Goal: Task Accomplishment & Management: Use online tool/utility

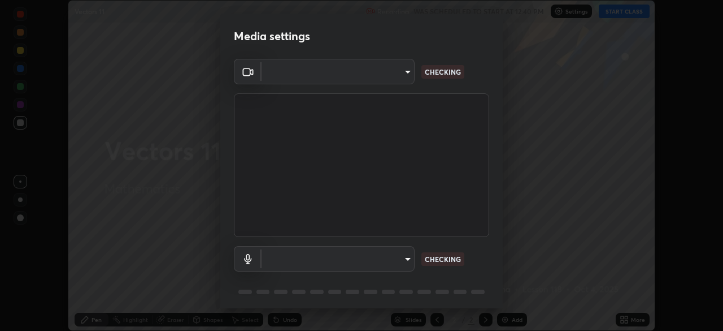
scroll to position [40, 0]
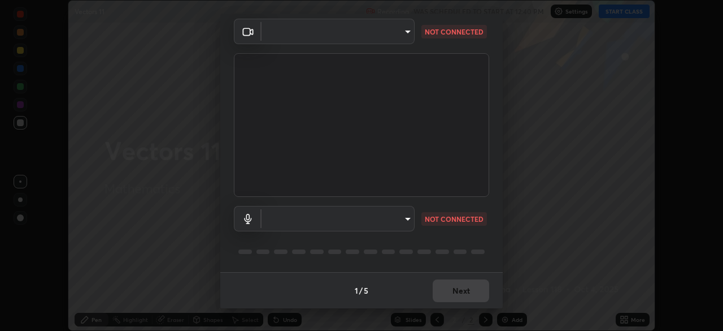
type input "6d46a3bbb121808cbb74c832f71dfccd0f2f4db2e0a8dcefa18edd627fde2ff4"
type input "542551534069d815422f2d39fde6cbae80a89d9e5025ba2982a8294de1300f8f"
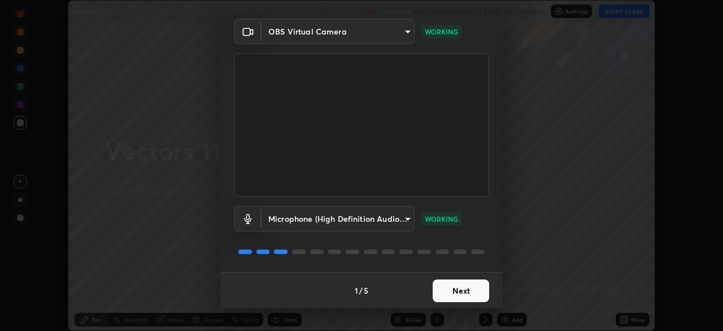
click at [454, 288] on button "Next" at bounding box center [461, 290] width 57 height 23
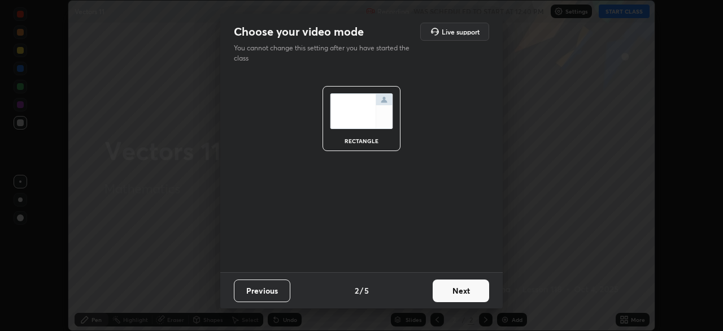
scroll to position [0, 0]
click at [470, 291] on button "Next" at bounding box center [461, 290] width 57 height 23
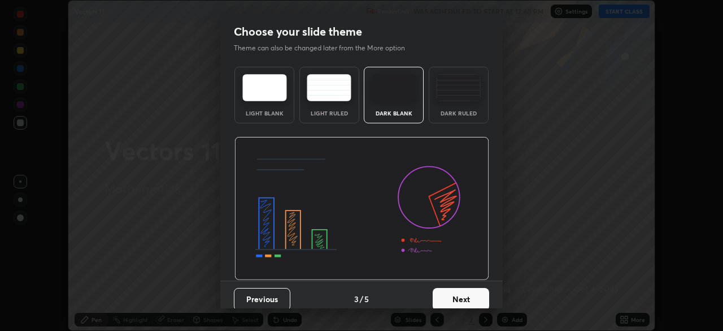
click at [476, 294] on button "Next" at bounding box center [461, 299] width 57 height 23
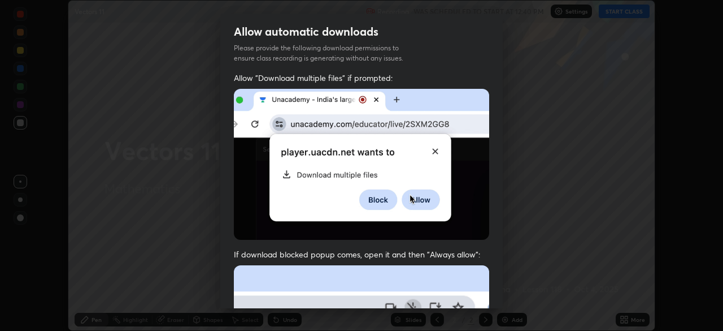
scroll to position [271, 0]
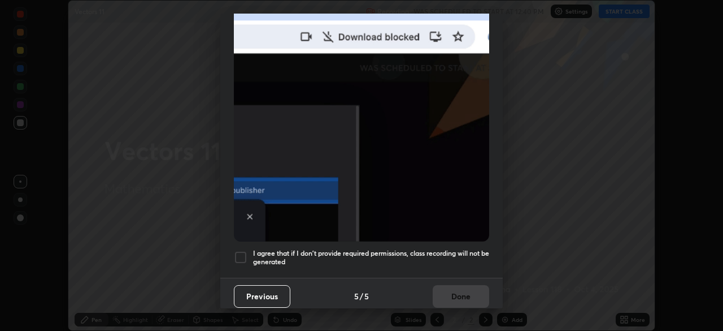
click at [245, 251] on div at bounding box center [241, 257] width 14 height 14
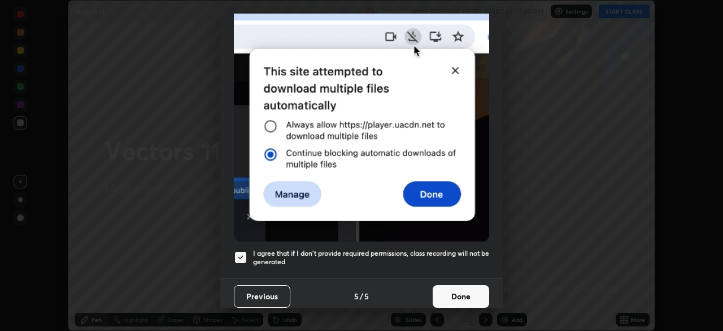
click at [461, 295] on button "Done" at bounding box center [461, 296] width 57 height 23
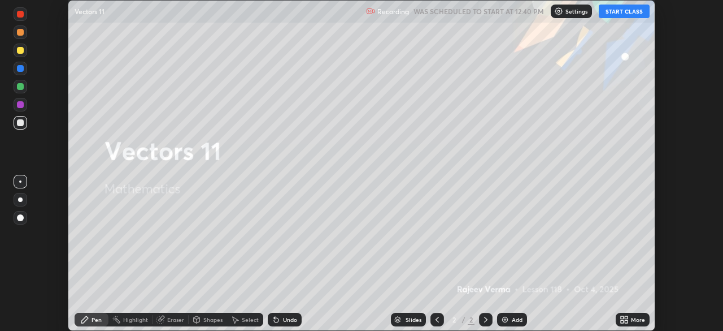
click at [610, 13] on button "START CLASS" at bounding box center [624, 12] width 51 height 14
click at [630, 320] on div "More" at bounding box center [633, 320] width 34 height 14
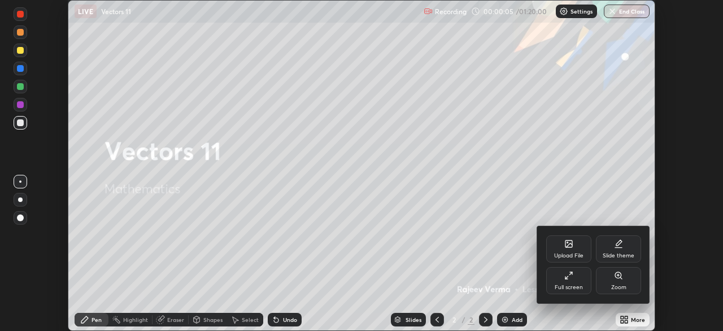
click at [573, 251] on div "Upload File" at bounding box center [568, 248] width 45 height 27
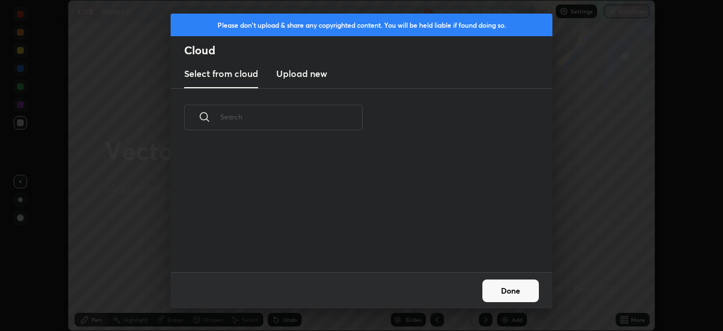
scroll to position [125, 363]
click at [294, 73] on h3 "Upload new" at bounding box center [301, 74] width 51 height 14
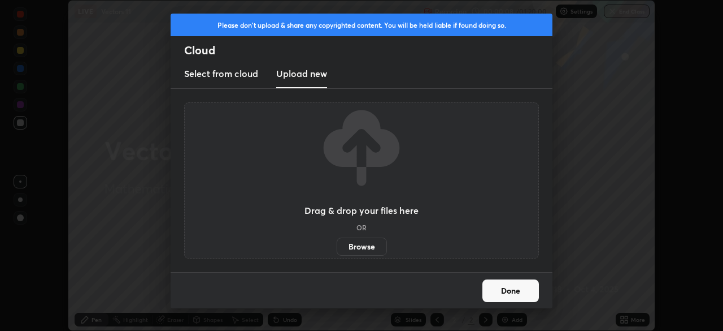
click at [363, 248] on label "Browse" at bounding box center [362, 246] width 50 height 18
click at [337, 248] on input "Browse" at bounding box center [337, 246] width 0 height 18
click at [500, 291] on button "Done" at bounding box center [511, 290] width 57 height 23
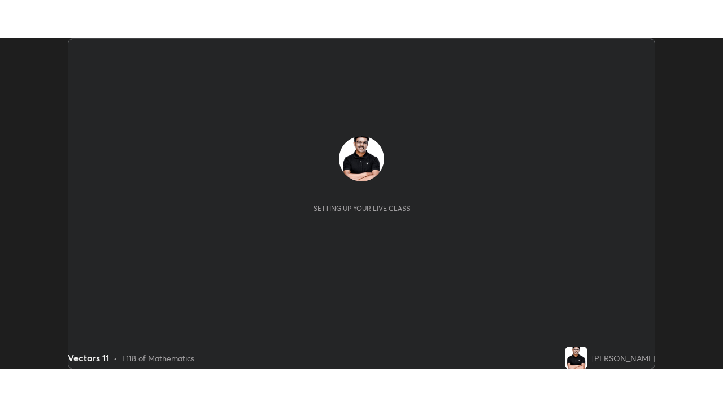
scroll to position [331, 723]
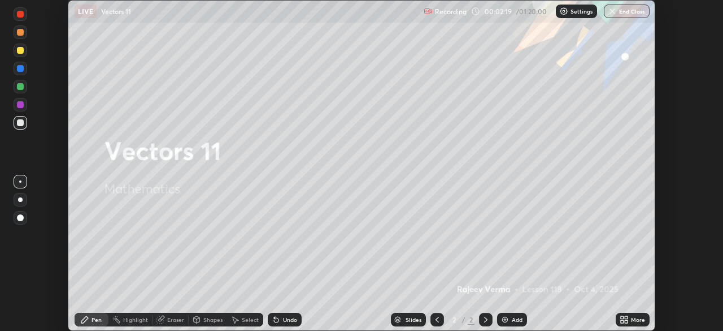
click at [625, 318] on icon at bounding box center [626, 317] width 3 height 3
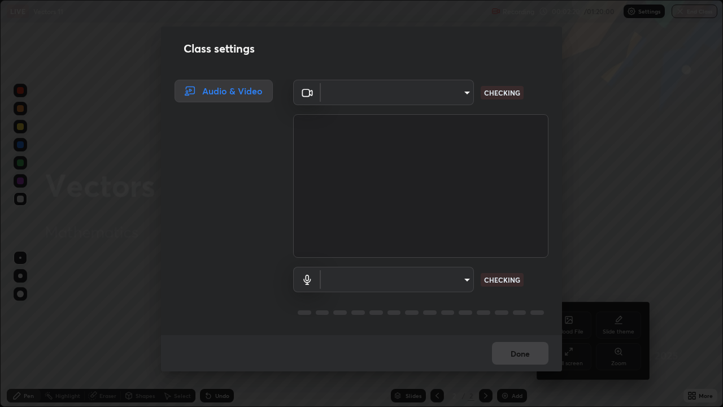
scroll to position [407, 723]
type input "6d46a3bbb121808cbb74c832f71dfccd0f2f4db2e0a8dcefa18edd627fde2ff4"
type input "542551534069d815422f2d39fde6cbae80a89d9e5025ba2982a8294de1300f8f"
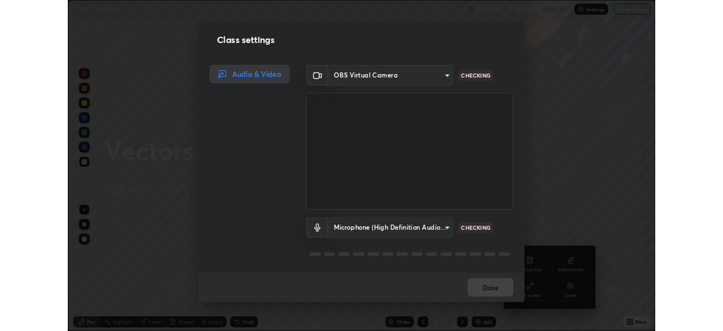
scroll to position [1, 0]
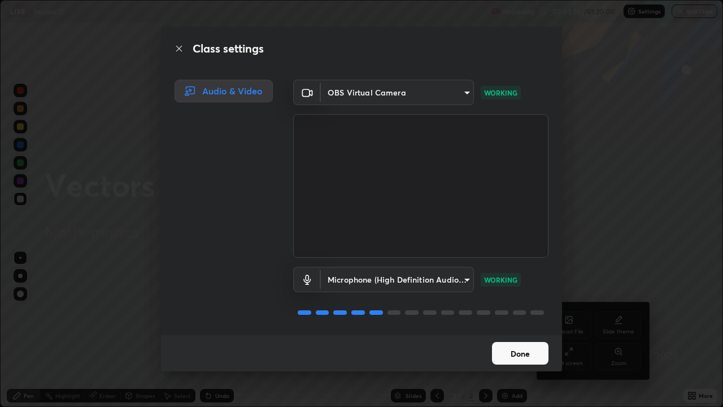
click at [514, 330] on button "Done" at bounding box center [520, 353] width 57 height 23
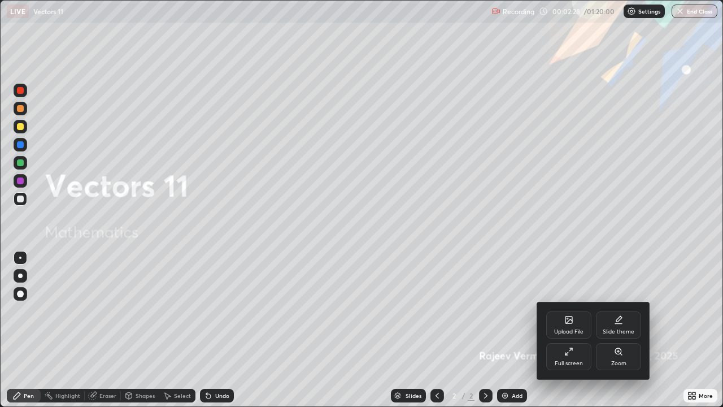
click at [566, 330] on icon at bounding box center [567, 354] width 2 height 2
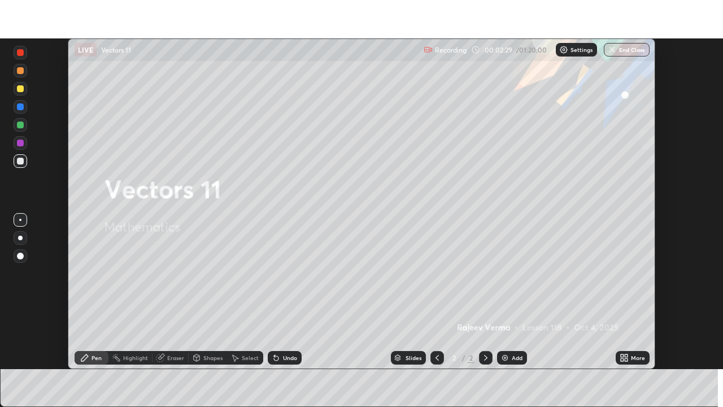
scroll to position [56180, 55787]
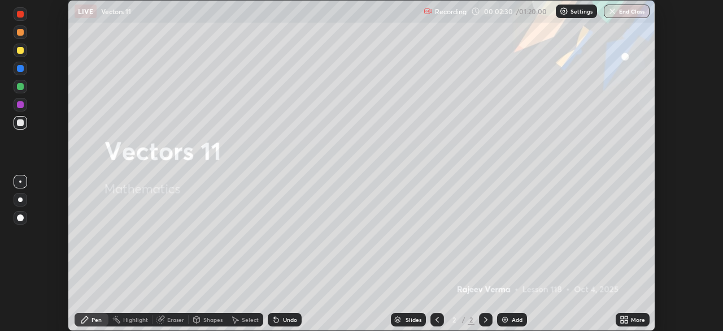
click at [622, 315] on icon at bounding box center [624, 319] width 9 height 9
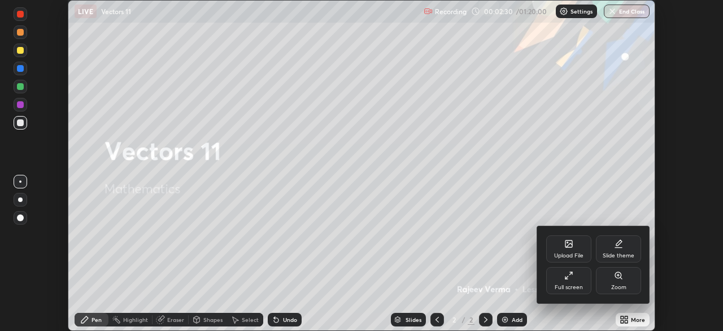
click at [566, 282] on div "Full screen" at bounding box center [568, 280] width 45 height 27
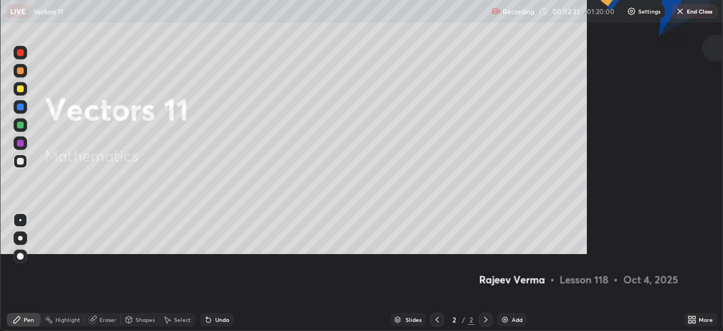
scroll to position [407, 723]
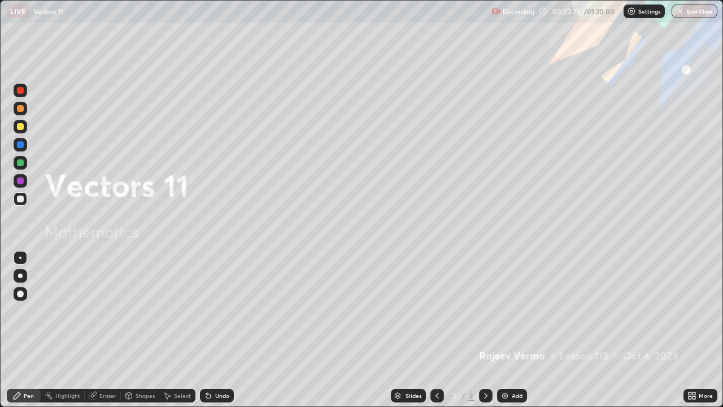
click at [510, 330] on div "Add" at bounding box center [512, 396] width 30 height 14
click at [507, 330] on img at bounding box center [505, 395] width 9 height 9
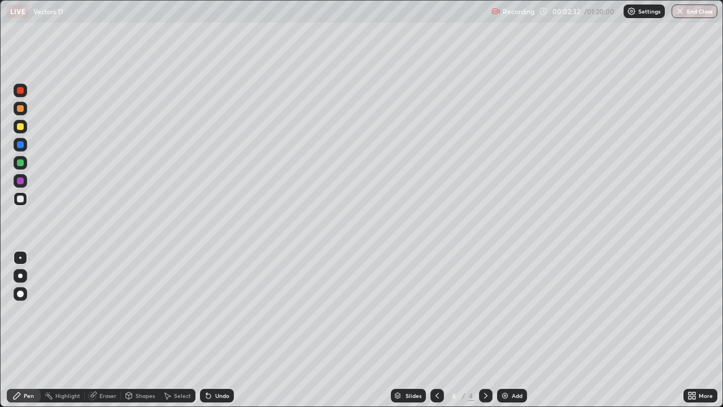
click at [507, 330] on img at bounding box center [505, 395] width 9 height 9
click at [505, 330] on img at bounding box center [505, 395] width 9 height 9
click at [506, 330] on img at bounding box center [505, 395] width 9 height 9
click at [507, 330] on img at bounding box center [505, 395] width 9 height 9
click at [436, 330] on icon at bounding box center [437, 395] width 9 height 9
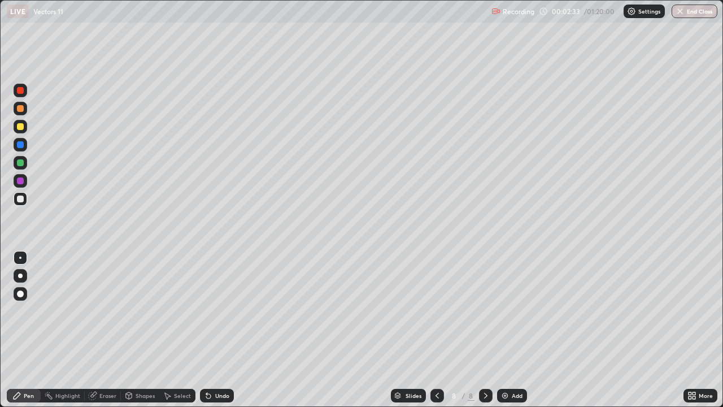
click at [437, 330] on icon at bounding box center [437, 395] width 9 height 9
click at [436, 330] on icon at bounding box center [437, 396] width 3 height 6
click at [436, 330] on icon at bounding box center [437, 395] width 9 height 9
click at [436, 330] on icon at bounding box center [437, 396] width 3 height 6
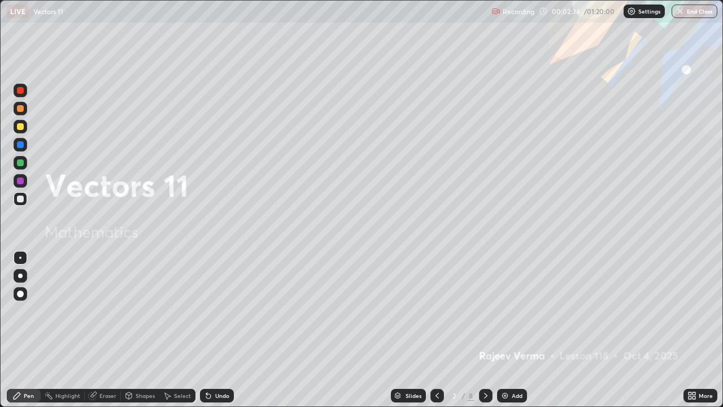
click at [435, 330] on icon at bounding box center [437, 395] width 9 height 9
click at [434, 330] on icon at bounding box center [437, 395] width 9 height 9
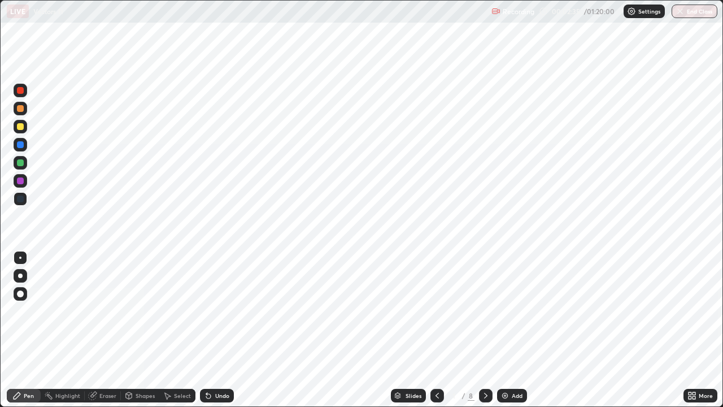
click at [434, 330] on icon at bounding box center [437, 395] width 9 height 9
click at [486, 330] on div at bounding box center [486, 396] width 14 height 14
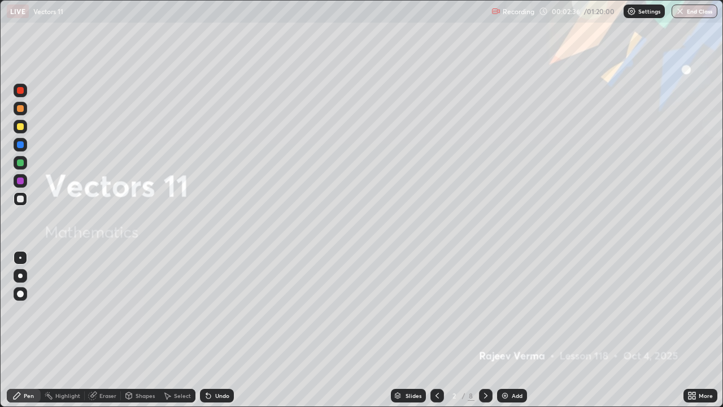
click at [483, 330] on div at bounding box center [486, 396] width 14 height 14
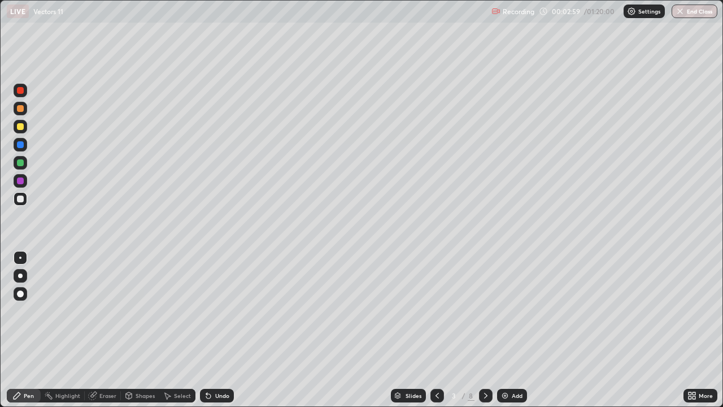
click at [23, 127] on div at bounding box center [20, 126] width 7 height 7
click at [212, 330] on div "Undo" at bounding box center [217, 396] width 34 height 14
click at [214, 330] on div "Undo" at bounding box center [217, 396] width 34 height 14
click at [216, 330] on div "Undo" at bounding box center [222, 396] width 14 height 6
click at [218, 330] on div "Undo" at bounding box center [222, 396] width 14 height 6
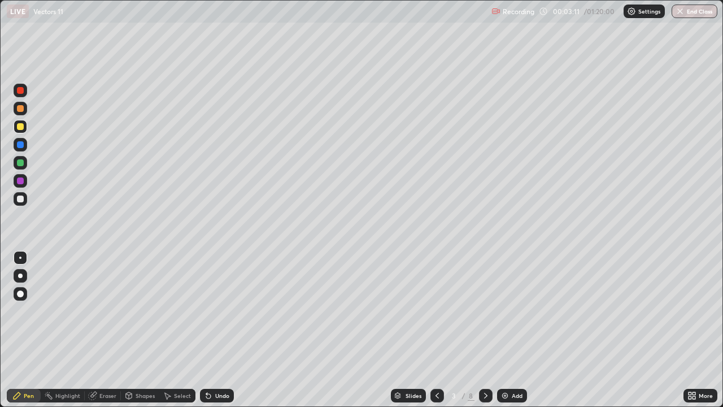
click at [219, 330] on div "Undo" at bounding box center [222, 396] width 14 height 6
click at [222, 330] on div "Undo" at bounding box center [222, 396] width 14 height 6
click at [22, 163] on div at bounding box center [20, 162] width 7 height 7
click at [485, 330] on div at bounding box center [486, 396] width 14 height 14
click at [25, 127] on div at bounding box center [21, 127] width 14 height 14
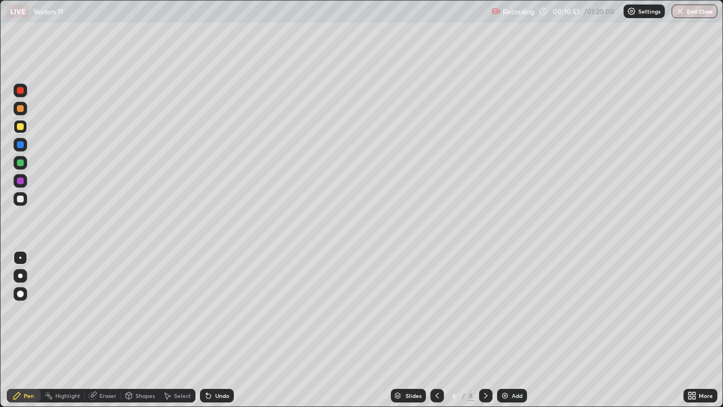
click at [230, 330] on div "Undo" at bounding box center [217, 396] width 34 height 14
click at [147, 330] on div "Shapes" at bounding box center [145, 396] width 19 height 6
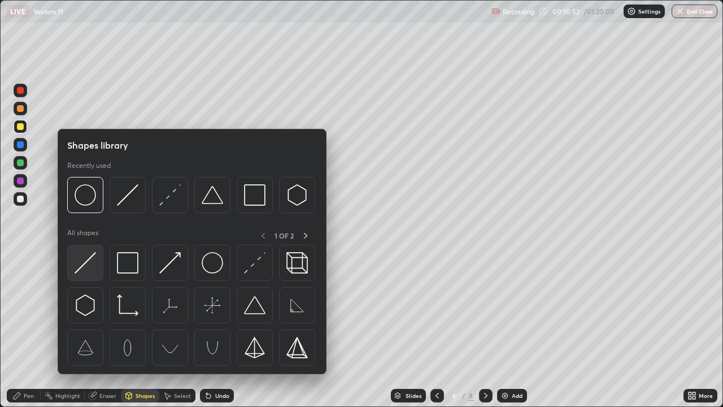
click at [84, 263] on img at bounding box center [85, 262] width 21 height 21
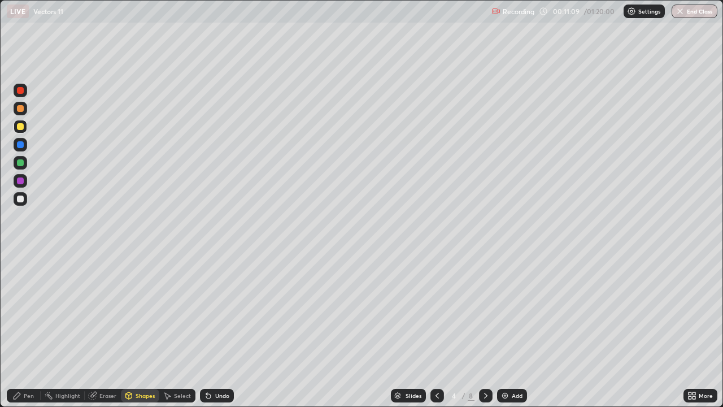
click at [28, 330] on div "Pen" at bounding box center [29, 396] width 10 height 6
click at [21, 199] on div at bounding box center [20, 199] width 7 height 7
click at [694, 330] on icon at bounding box center [694, 397] width 3 height 3
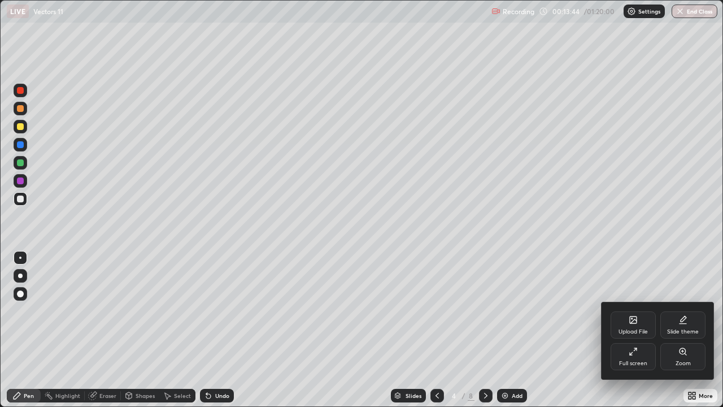
click at [631, 330] on div "Full screen" at bounding box center [633, 356] width 45 height 27
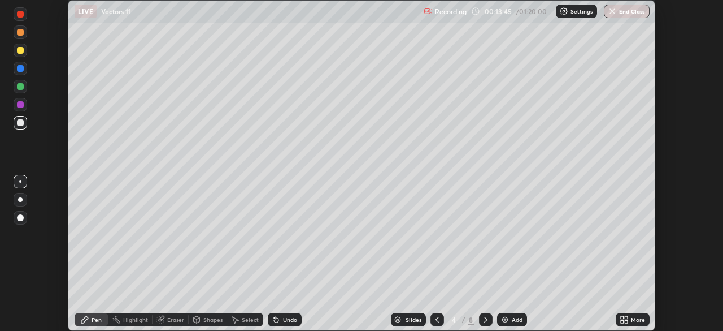
scroll to position [56180, 55787]
click at [625, 320] on icon at bounding box center [626, 321] width 3 height 3
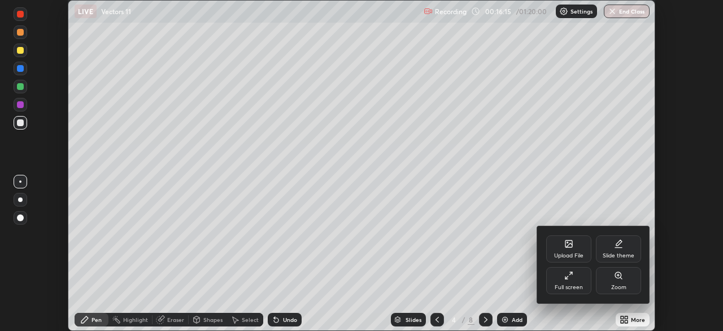
click at [575, 248] on div "Upload File" at bounding box center [568, 248] width 45 height 27
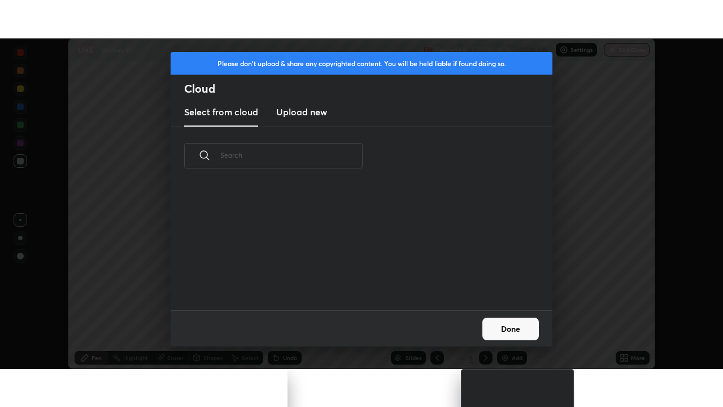
scroll to position [125, 363]
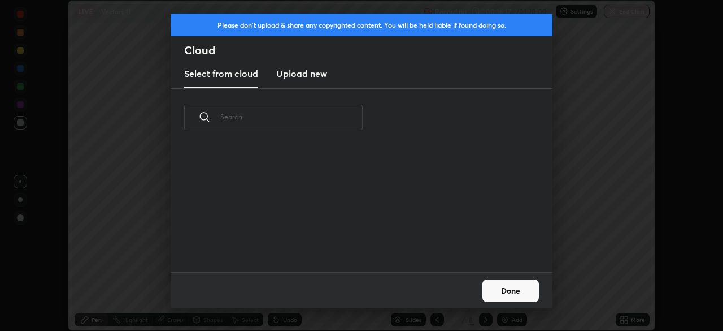
click at [303, 70] on h3 "Upload new" at bounding box center [301, 74] width 51 height 14
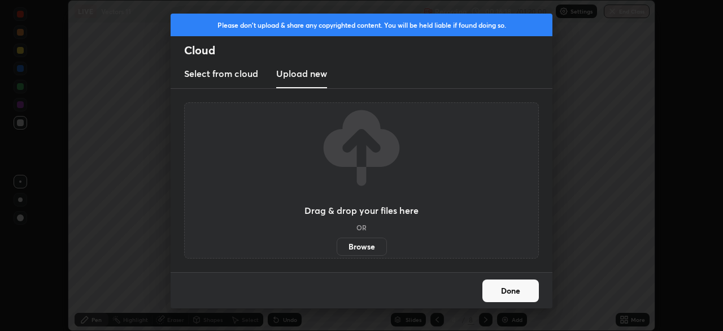
click at [363, 251] on label "Browse" at bounding box center [362, 246] width 50 height 18
click at [337, 251] on input "Browse" at bounding box center [337, 246] width 0 height 18
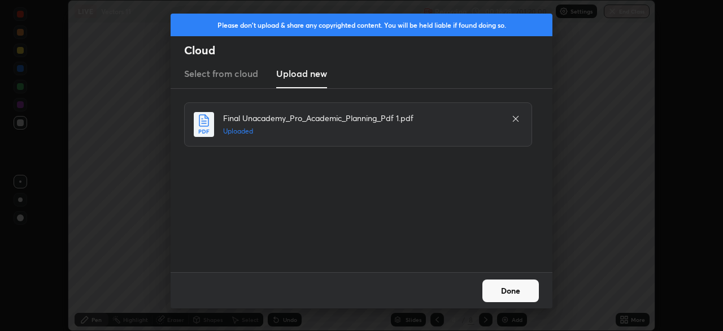
click at [506, 290] on button "Done" at bounding box center [511, 290] width 57 height 23
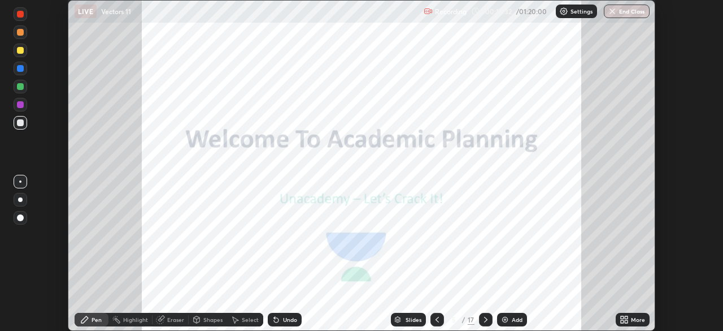
click at [626, 317] on icon at bounding box center [626, 317] width 3 height 3
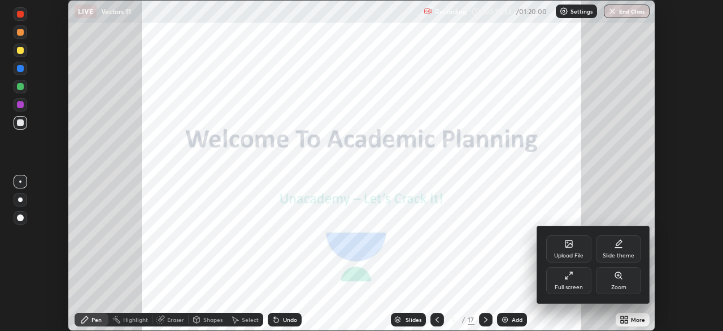
click at [574, 281] on div "Full screen" at bounding box center [568, 280] width 45 height 27
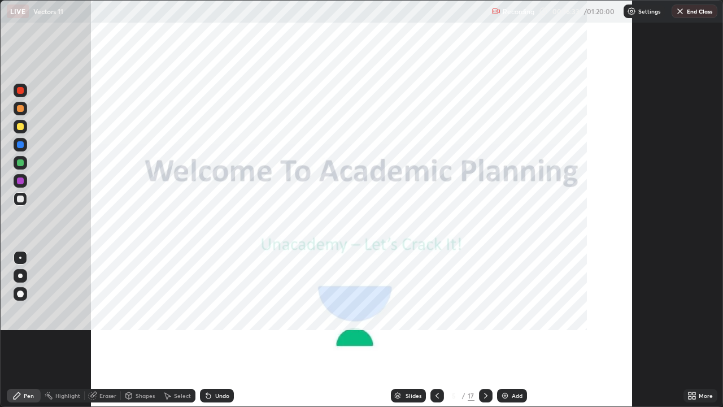
scroll to position [407, 723]
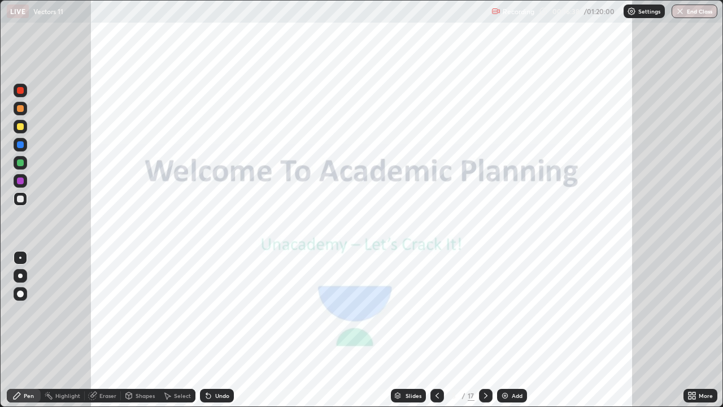
click at [485, 330] on icon at bounding box center [485, 395] width 9 height 9
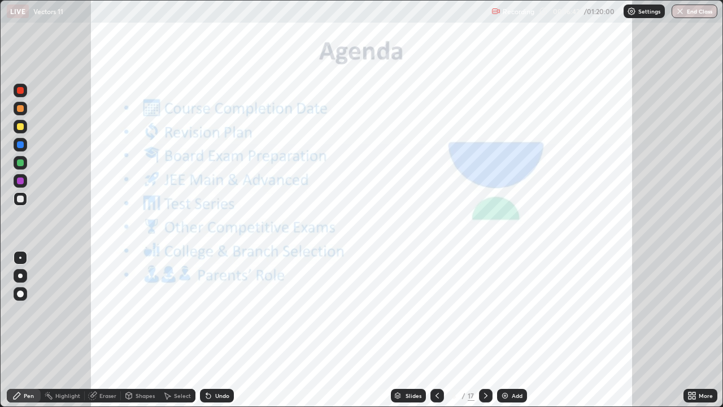
click at [436, 330] on icon at bounding box center [437, 395] width 9 height 9
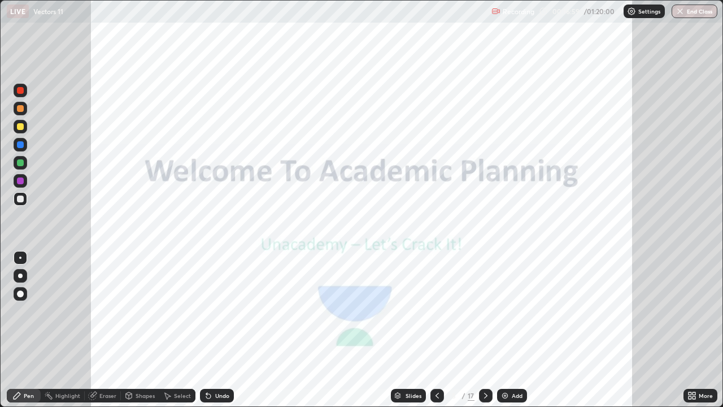
click at [485, 330] on icon at bounding box center [485, 395] width 9 height 9
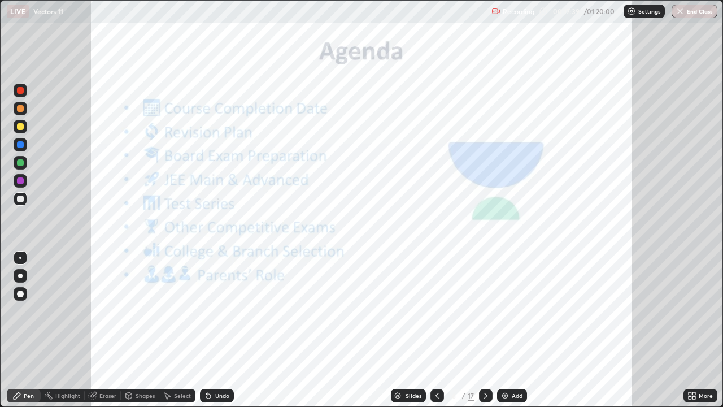
click at [485, 330] on icon at bounding box center [485, 395] width 9 height 9
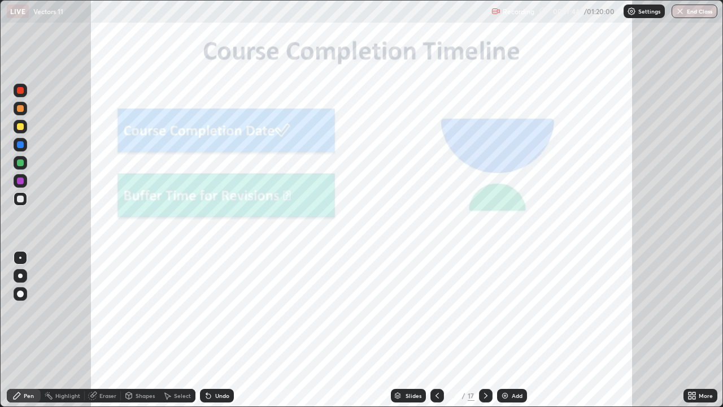
click at [485, 330] on icon at bounding box center [485, 395] width 9 height 9
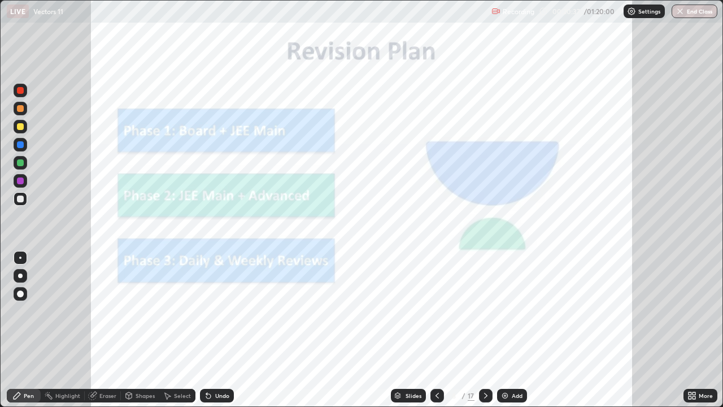
click at [485, 330] on icon at bounding box center [485, 395] width 9 height 9
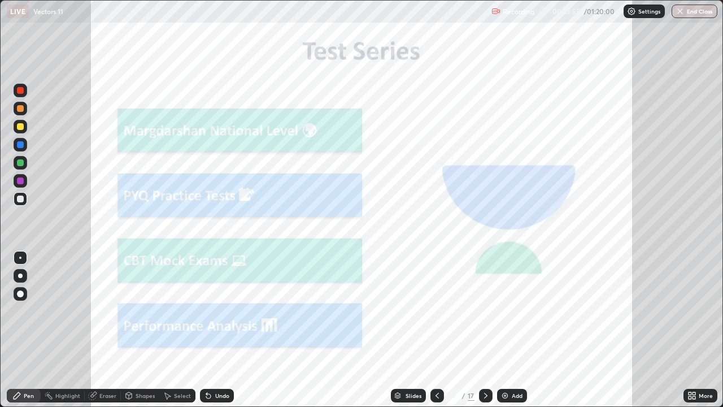
click at [485, 330] on icon at bounding box center [485, 395] width 9 height 9
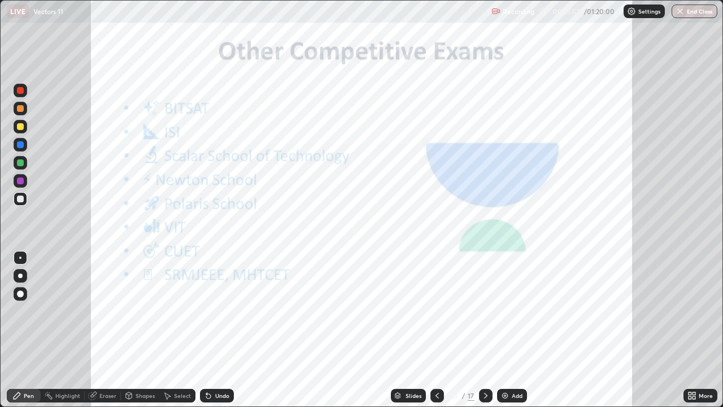
click at [484, 330] on icon at bounding box center [485, 395] width 9 height 9
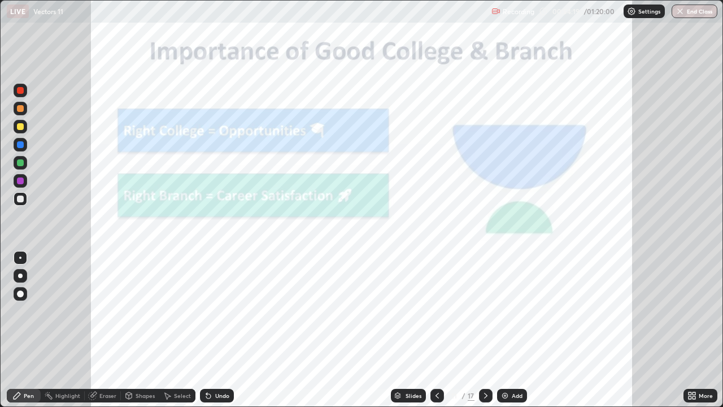
click at [437, 330] on icon at bounding box center [437, 395] width 9 height 9
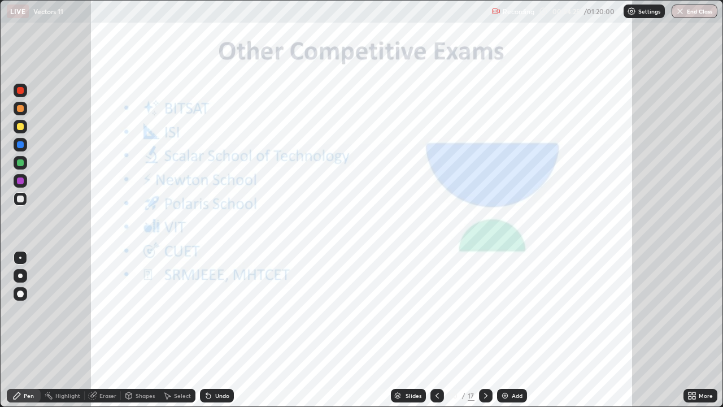
click at [489, 330] on div at bounding box center [486, 396] width 14 height 14
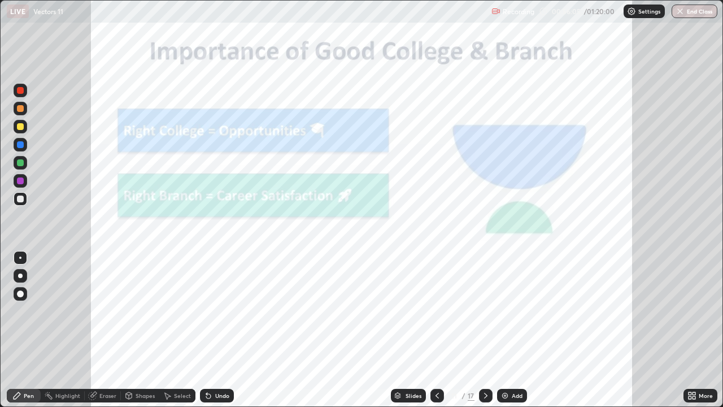
click at [485, 330] on icon at bounding box center [485, 395] width 9 height 9
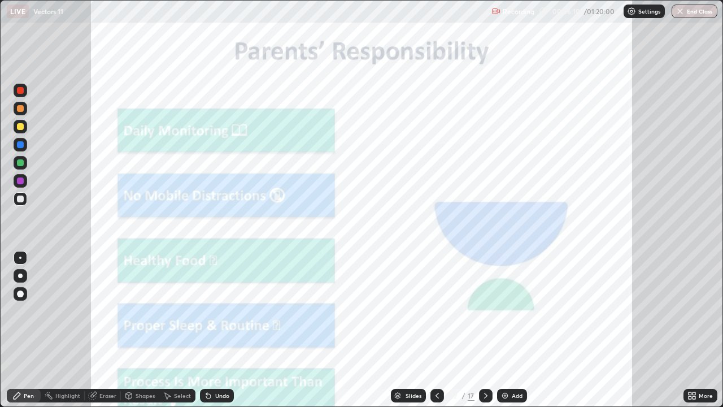
click at [490, 330] on div at bounding box center [486, 396] width 14 height 14
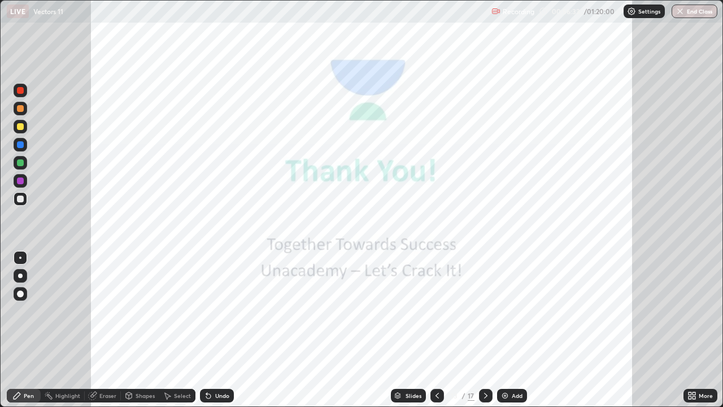
click at [436, 330] on icon at bounding box center [437, 395] width 9 height 9
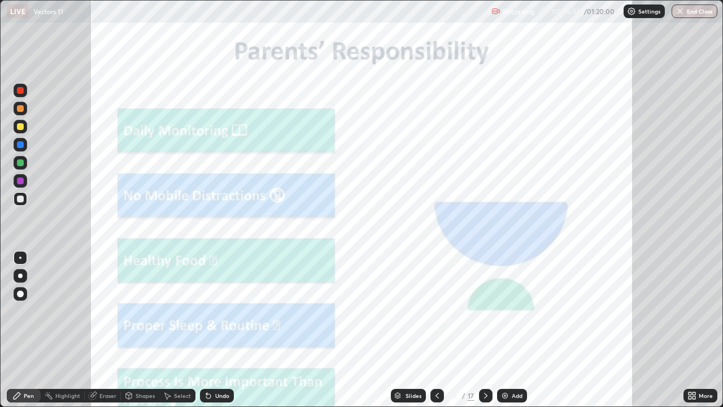
click at [505, 330] on img at bounding box center [505, 395] width 9 height 9
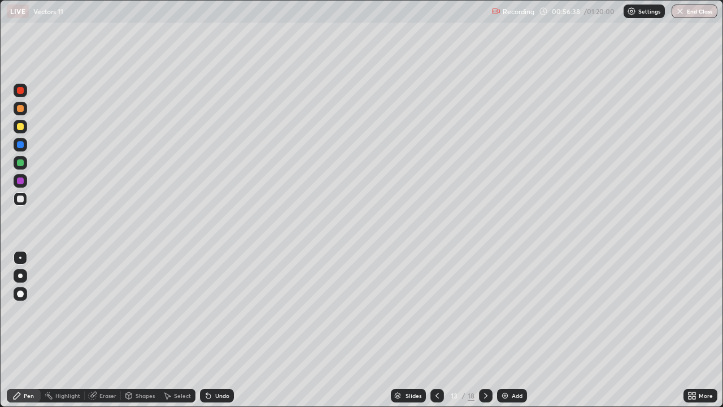
click at [436, 330] on icon at bounding box center [437, 395] width 9 height 9
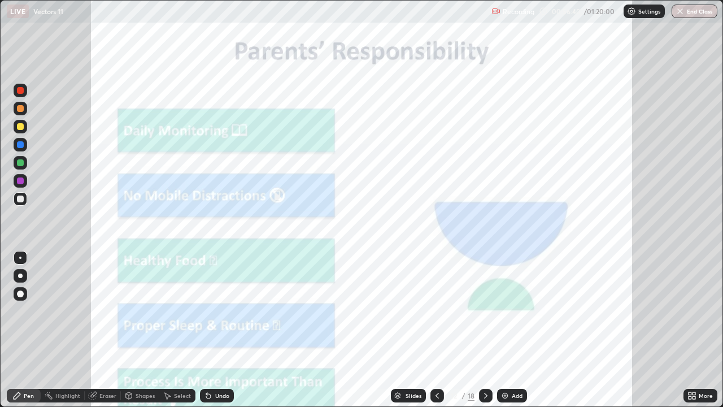
click at [505, 330] on img at bounding box center [505, 395] width 9 height 9
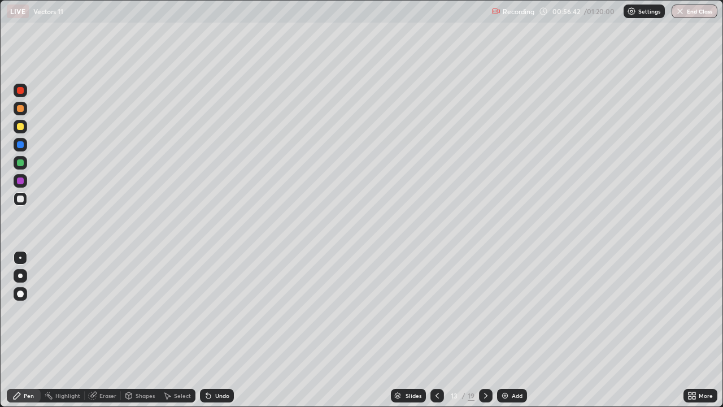
click at [503, 330] on img at bounding box center [505, 395] width 9 height 9
click at [436, 330] on icon at bounding box center [437, 395] width 9 height 9
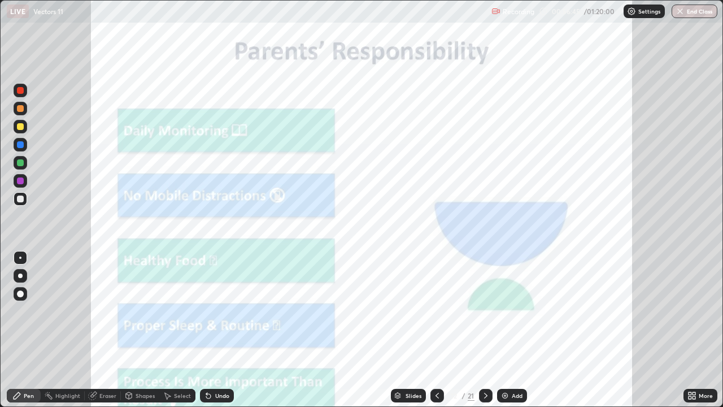
click at [437, 330] on icon at bounding box center [437, 395] width 9 height 9
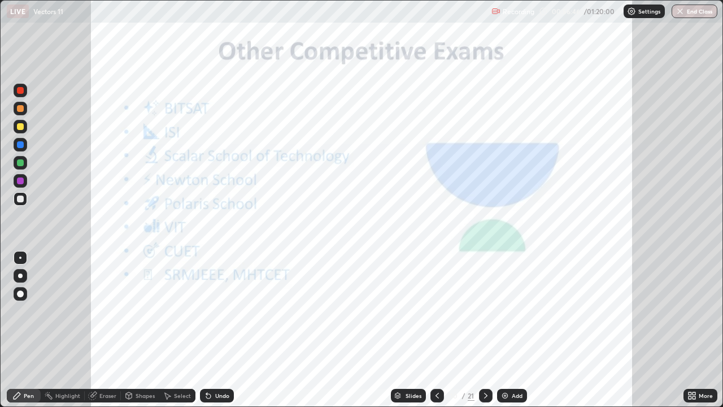
click at [437, 330] on icon at bounding box center [437, 395] width 9 height 9
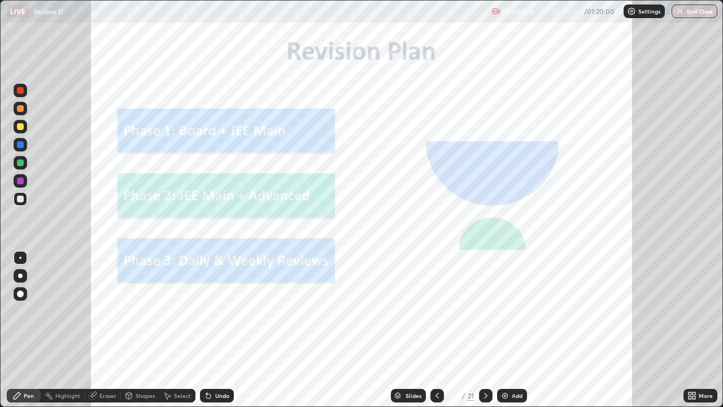
click at [437, 330] on icon at bounding box center [437, 395] width 9 height 9
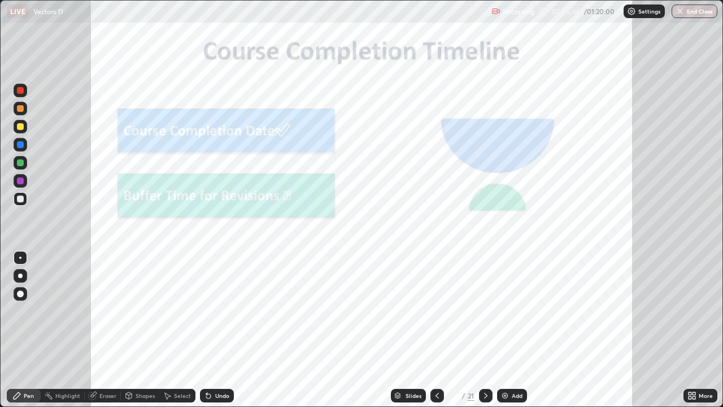
click at [437, 330] on icon at bounding box center [437, 395] width 9 height 9
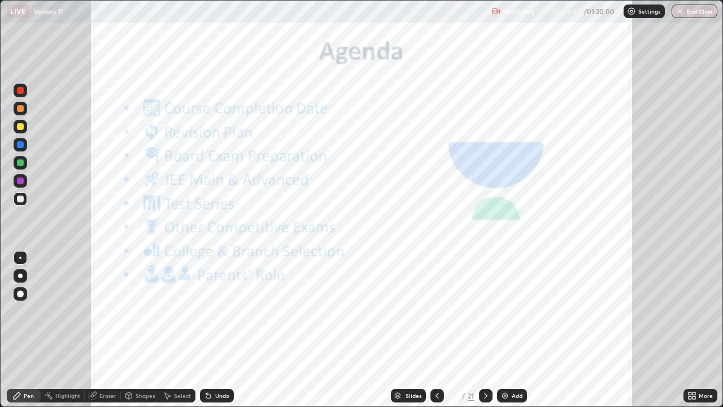
click at [436, 330] on icon at bounding box center [437, 396] width 3 height 6
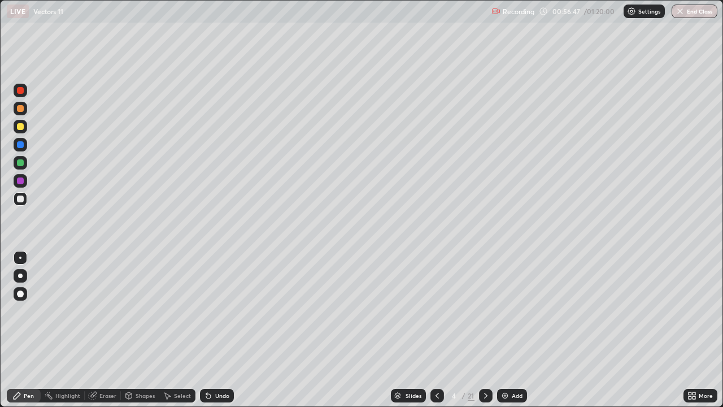
click at [436, 330] on icon at bounding box center [437, 395] width 9 height 9
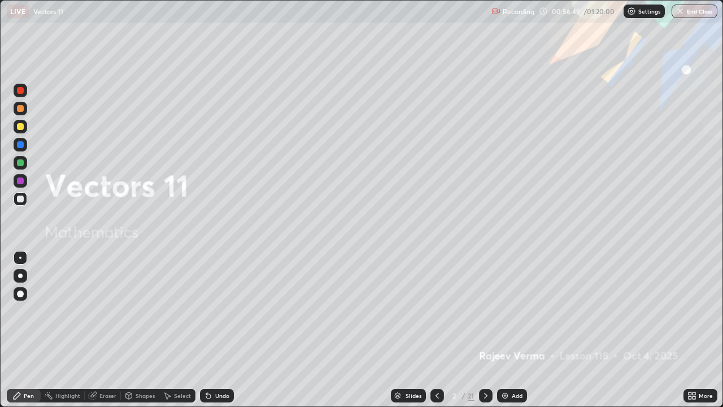
click at [485, 330] on icon at bounding box center [485, 395] width 9 height 9
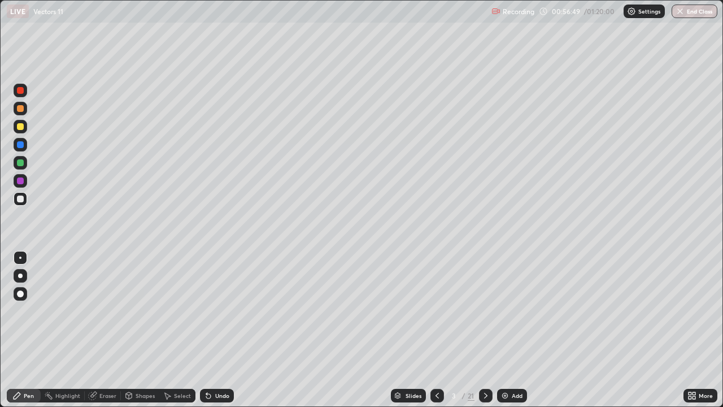
click at [484, 330] on icon at bounding box center [485, 395] width 9 height 9
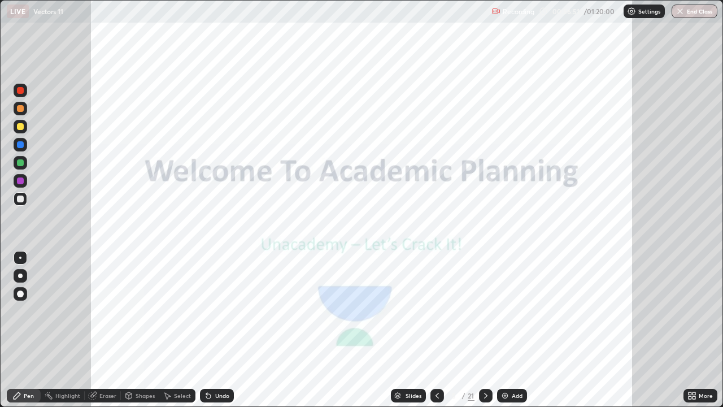
click at [485, 330] on icon at bounding box center [485, 395] width 9 height 9
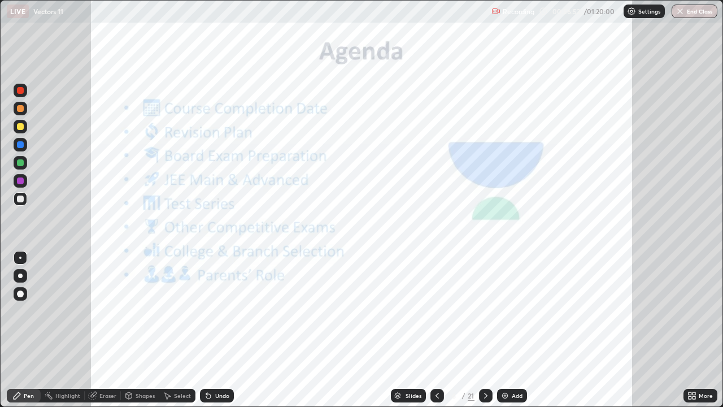
click at [484, 330] on icon at bounding box center [485, 395] width 9 height 9
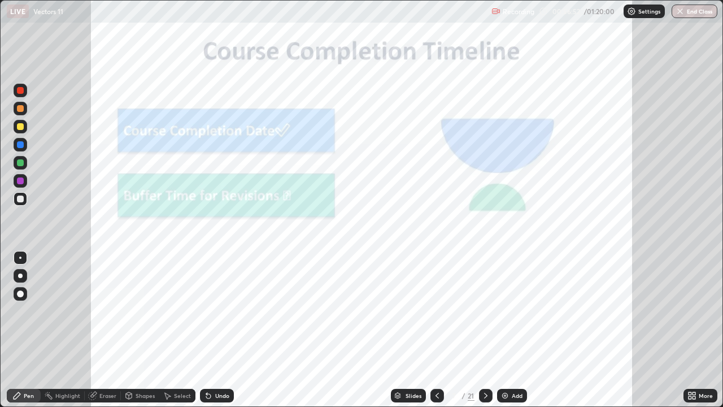
click at [485, 330] on icon at bounding box center [485, 395] width 9 height 9
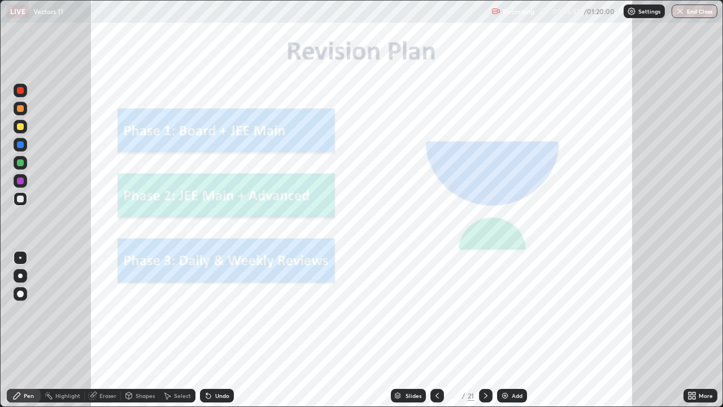
click at [485, 330] on icon at bounding box center [485, 395] width 9 height 9
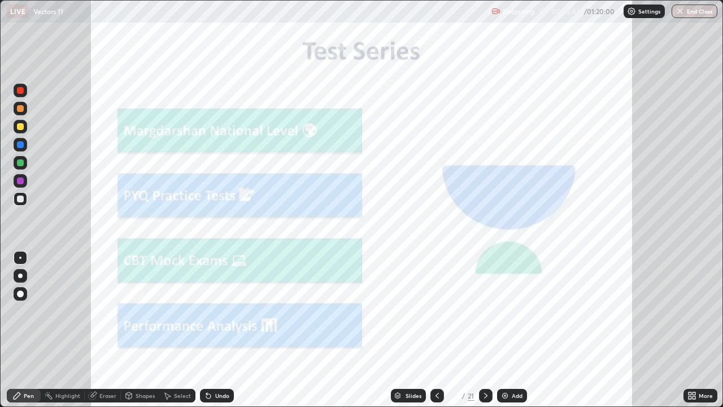
click at [485, 330] on icon at bounding box center [485, 395] width 9 height 9
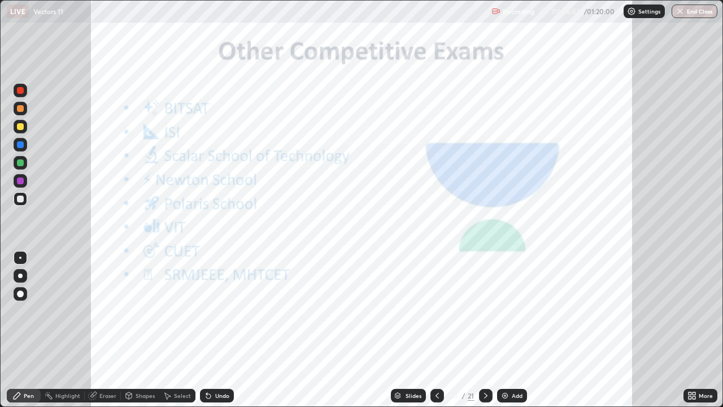
click at [483, 330] on icon at bounding box center [485, 395] width 9 height 9
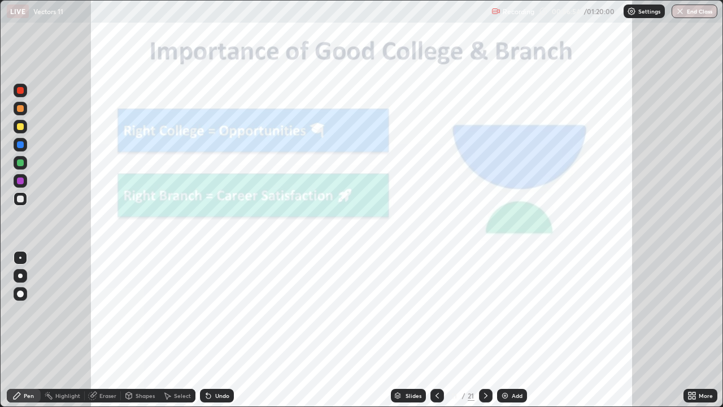
click at [484, 330] on icon at bounding box center [485, 395] width 9 height 9
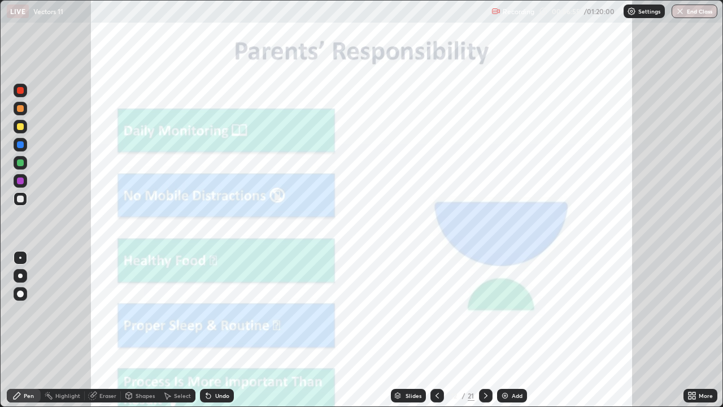
click at [484, 330] on icon at bounding box center [485, 395] width 9 height 9
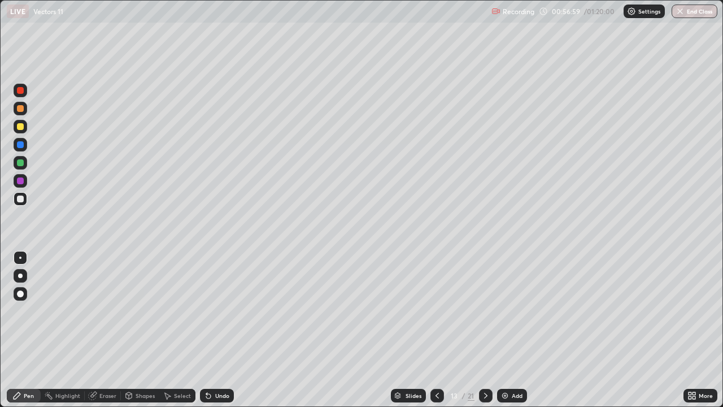
click at [436, 330] on icon at bounding box center [437, 395] width 9 height 9
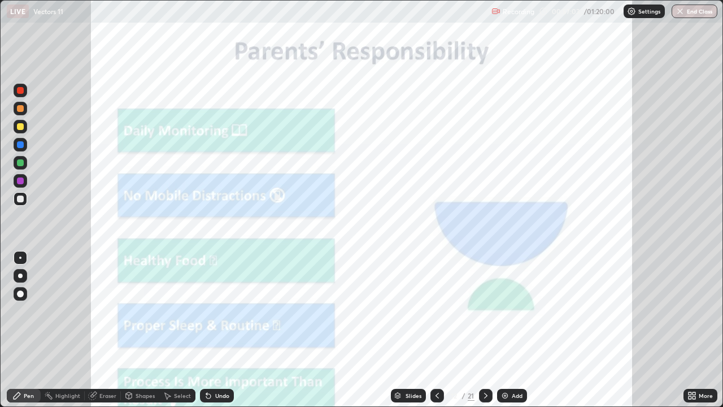
click at [485, 330] on icon at bounding box center [485, 395] width 9 height 9
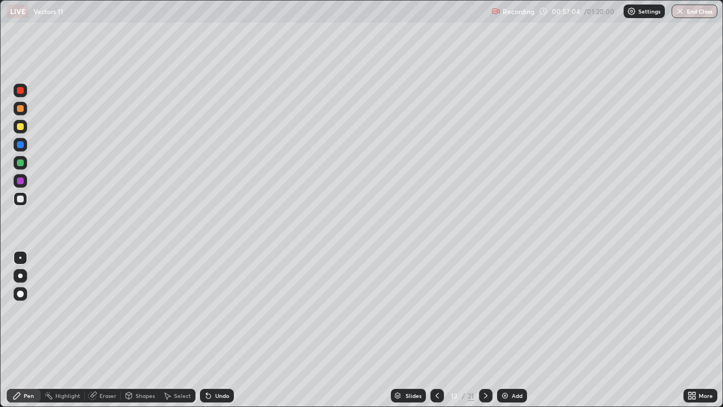
click at [437, 330] on icon at bounding box center [437, 396] width 3 height 6
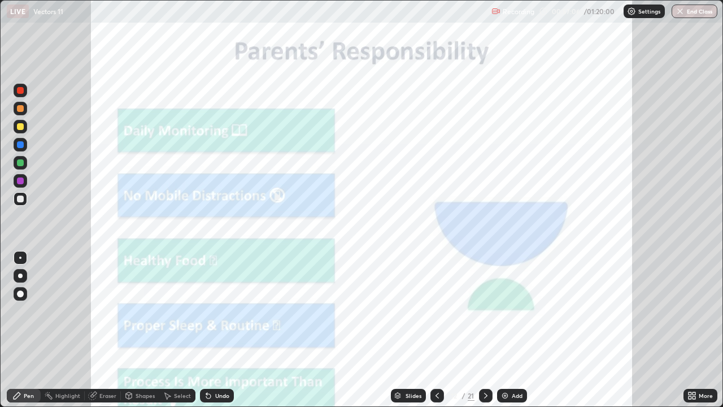
click at [436, 330] on icon at bounding box center [437, 395] width 9 height 9
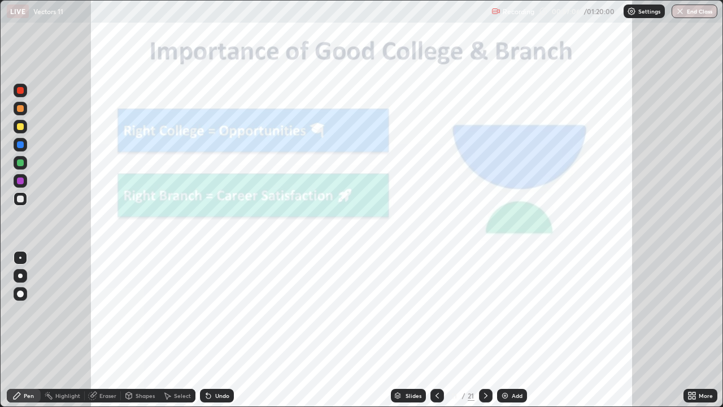
click at [436, 330] on icon at bounding box center [437, 395] width 9 height 9
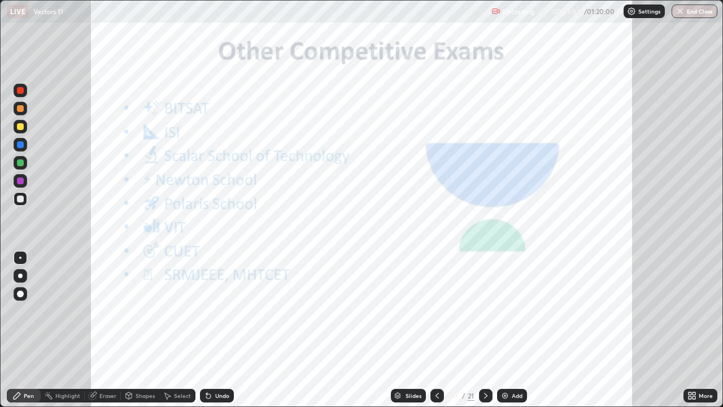
click at [436, 330] on icon at bounding box center [437, 395] width 9 height 9
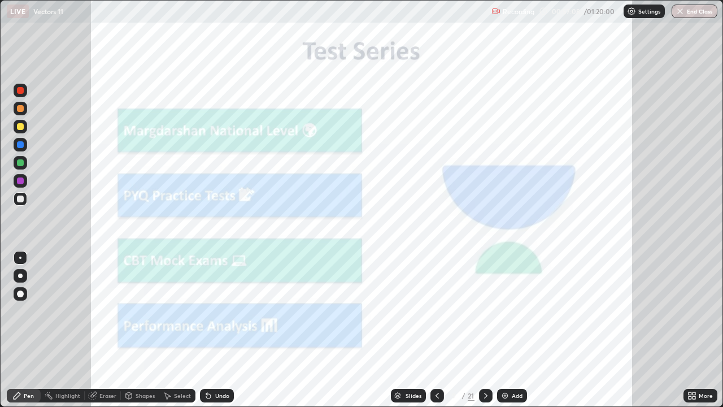
click at [433, 330] on icon at bounding box center [437, 395] width 9 height 9
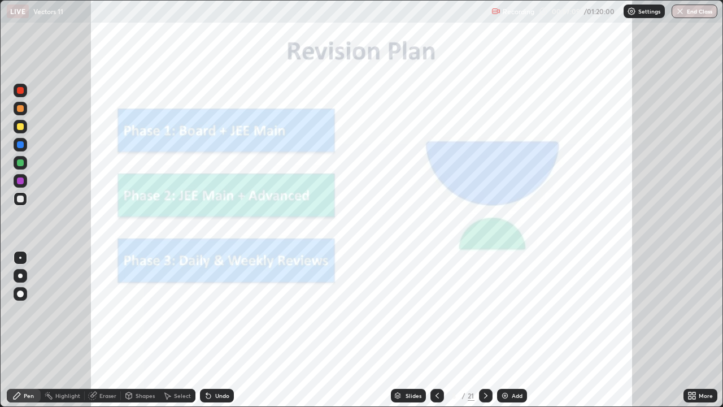
click at [431, 330] on div at bounding box center [438, 396] width 14 height 14
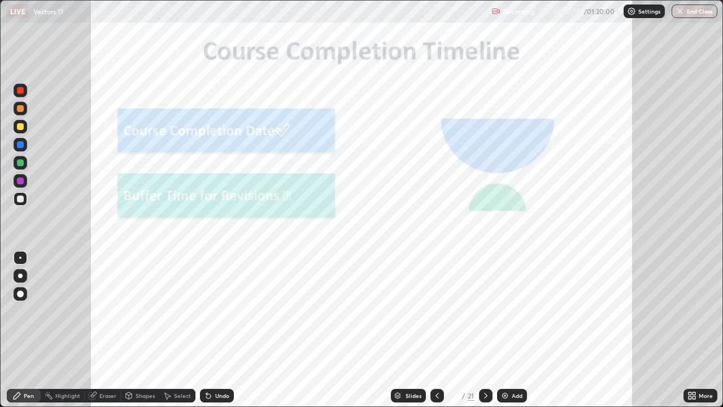
click at [436, 330] on icon at bounding box center [437, 395] width 9 height 9
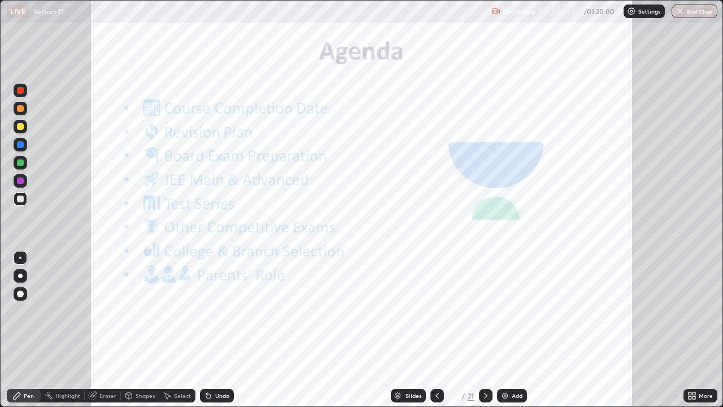
click at [436, 330] on icon at bounding box center [437, 395] width 9 height 9
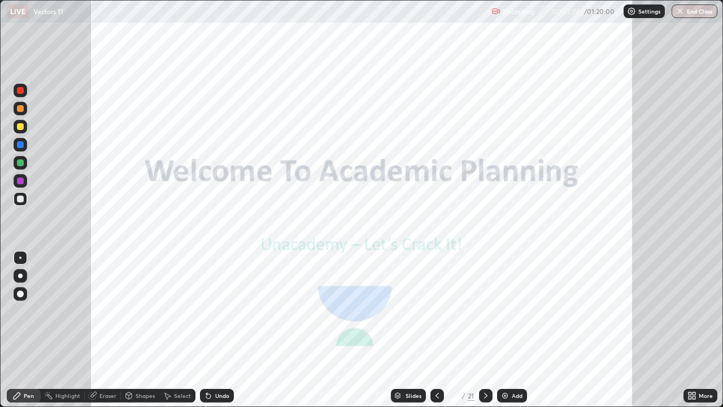
click at [417, 330] on div "Slides" at bounding box center [414, 396] width 16 height 6
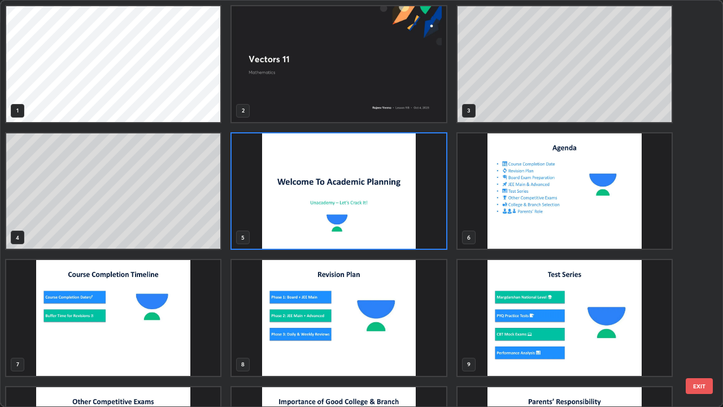
scroll to position [402, 717]
click at [666, 180] on img "grid" at bounding box center [565, 191] width 214 height 116
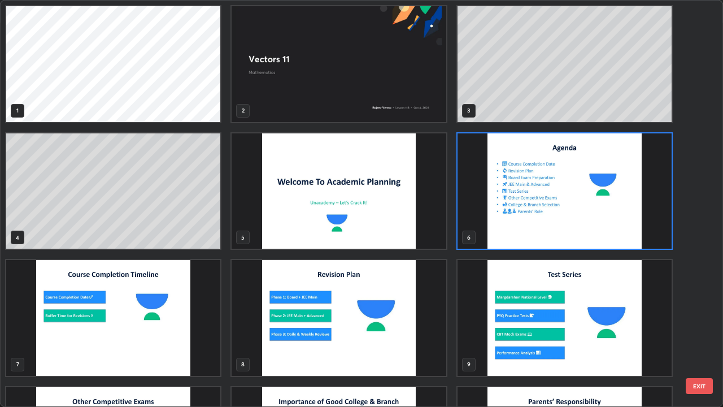
click at [672, 309] on div "9" at bounding box center [565, 318] width 216 height 118
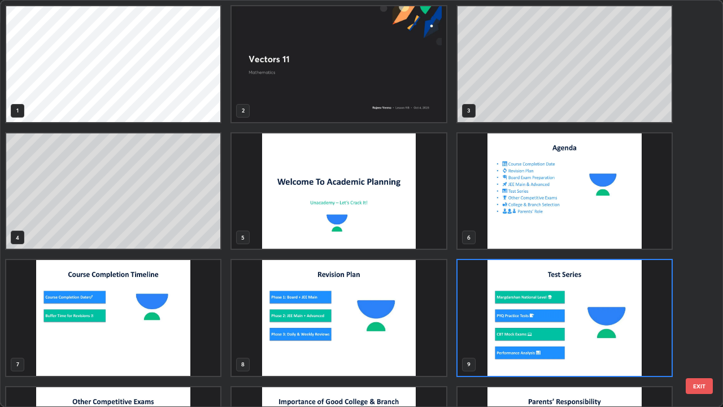
click at [473, 330] on img "grid" at bounding box center [565, 318] width 214 height 116
click at [474, 330] on img "grid" at bounding box center [565, 318] width 214 height 116
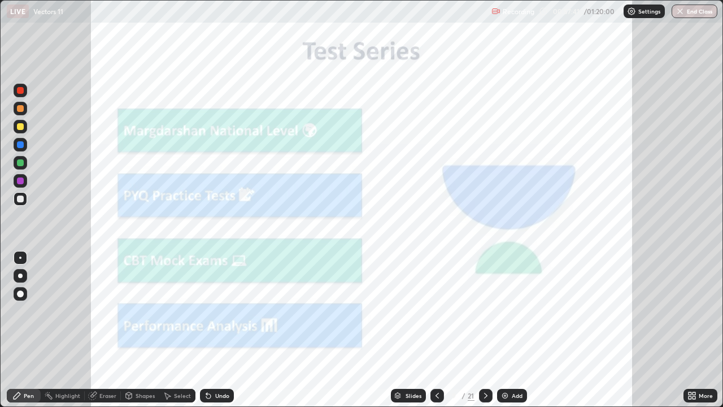
click at [484, 330] on icon at bounding box center [485, 396] width 3 height 6
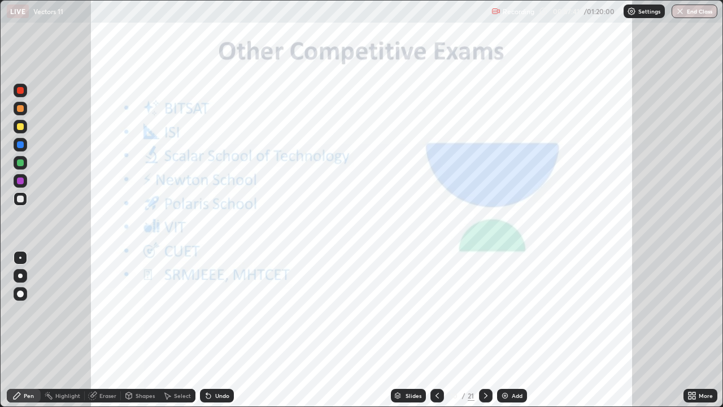
click at [485, 330] on icon at bounding box center [485, 395] width 9 height 9
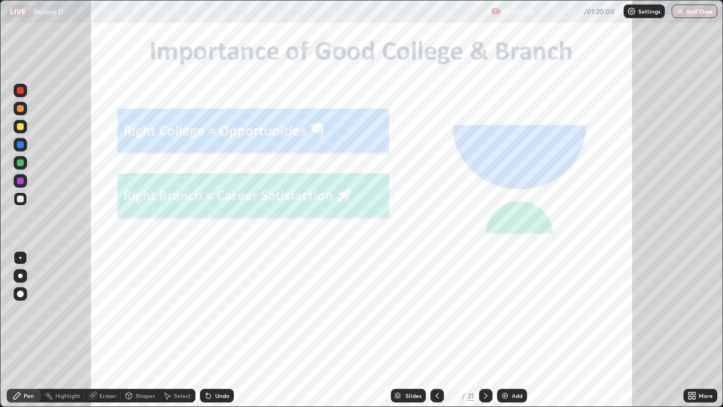
click at [484, 330] on icon at bounding box center [485, 396] width 3 height 6
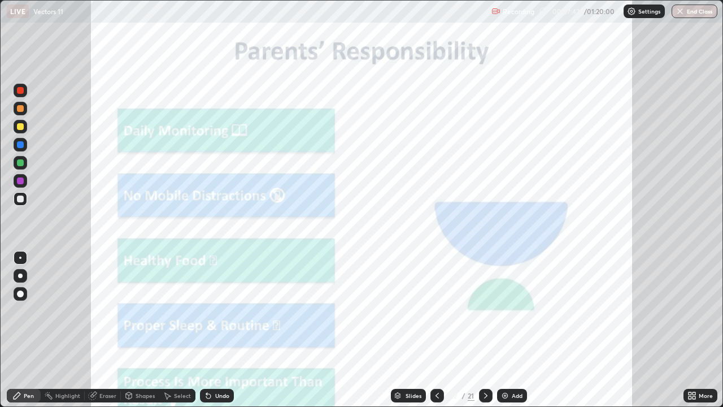
click at [486, 330] on div at bounding box center [486, 396] width 14 height 14
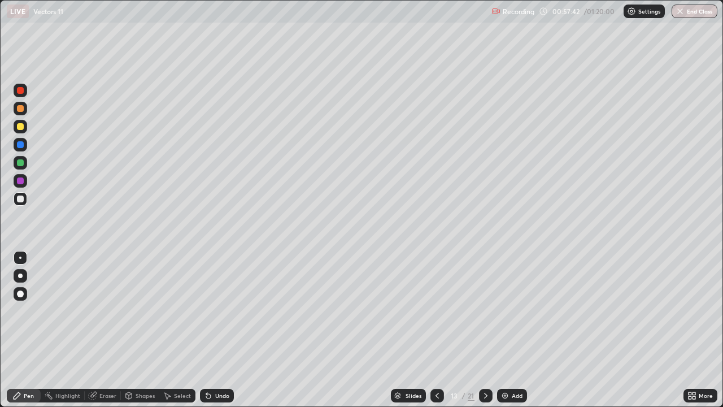
click at [486, 330] on icon at bounding box center [485, 395] width 9 height 9
click at [440, 330] on icon at bounding box center [437, 395] width 9 height 9
click at [437, 330] on icon at bounding box center [437, 395] width 9 height 9
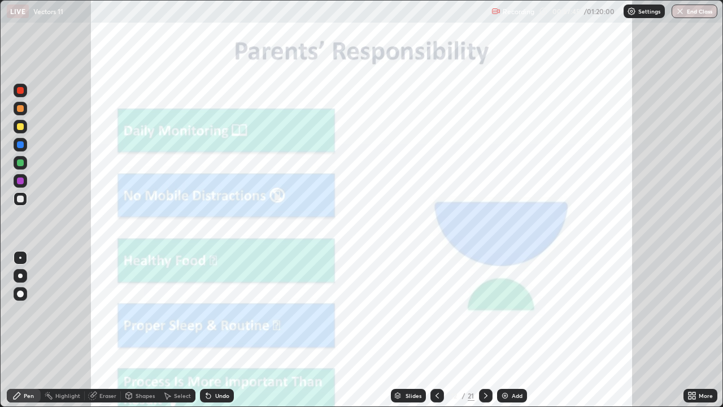
click at [483, 330] on icon at bounding box center [485, 395] width 9 height 9
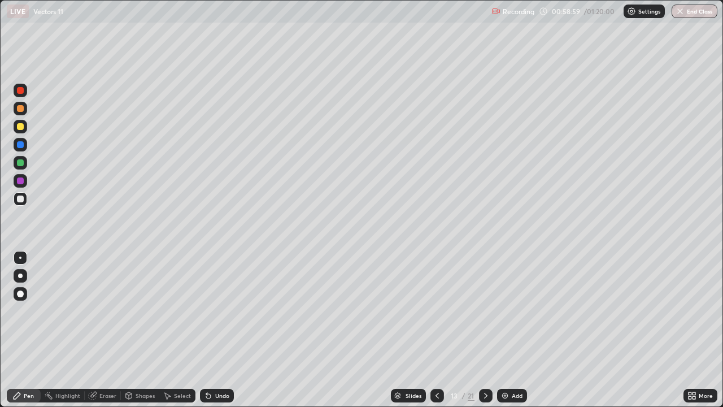
click at [440, 330] on div at bounding box center [438, 396] width 14 height 14
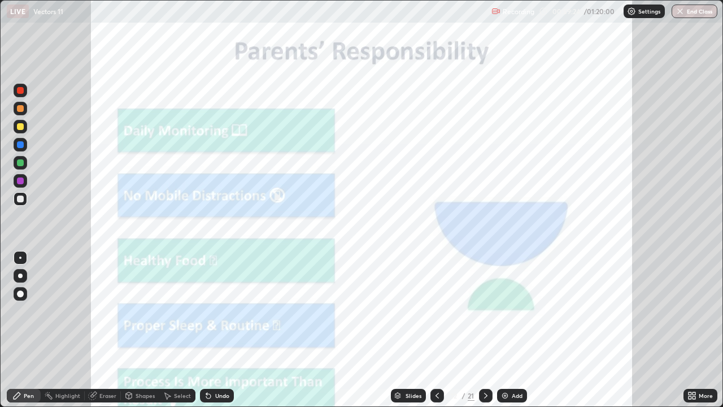
click at [485, 330] on icon at bounding box center [485, 395] width 9 height 9
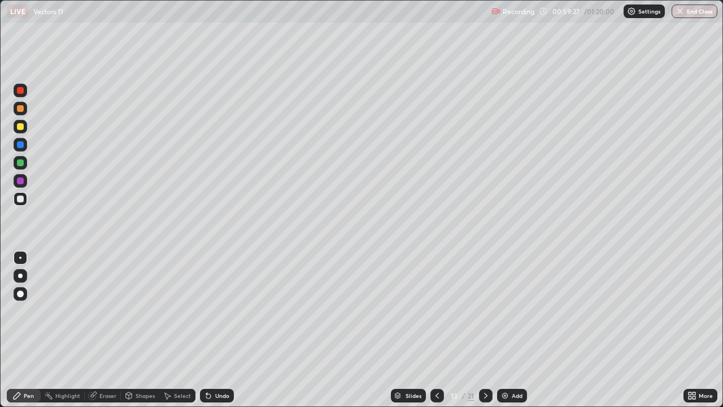
click at [436, 330] on icon at bounding box center [437, 395] width 9 height 9
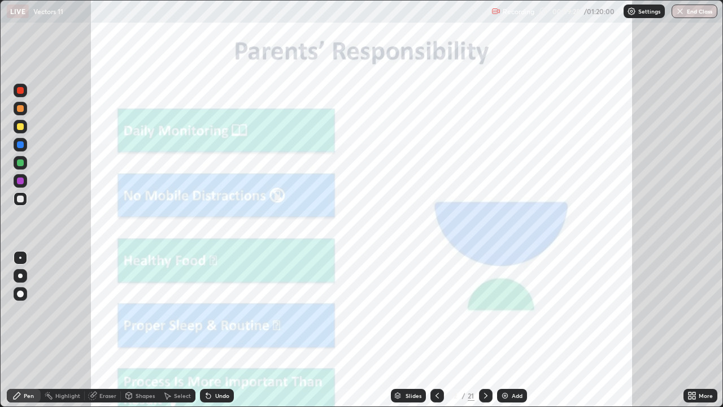
click at [485, 330] on icon at bounding box center [485, 395] width 9 height 9
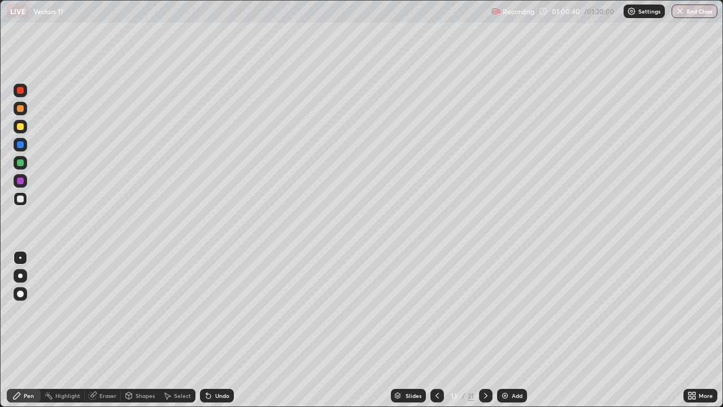
click at [22, 128] on div at bounding box center [20, 126] width 7 height 7
click at [31, 330] on div "Pen" at bounding box center [29, 396] width 10 height 6
click at [216, 330] on div "Undo" at bounding box center [222, 396] width 14 height 6
click at [20, 127] on div at bounding box center [20, 126] width 7 height 7
click at [21, 200] on div at bounding box center [20, 199] width 7 height 7
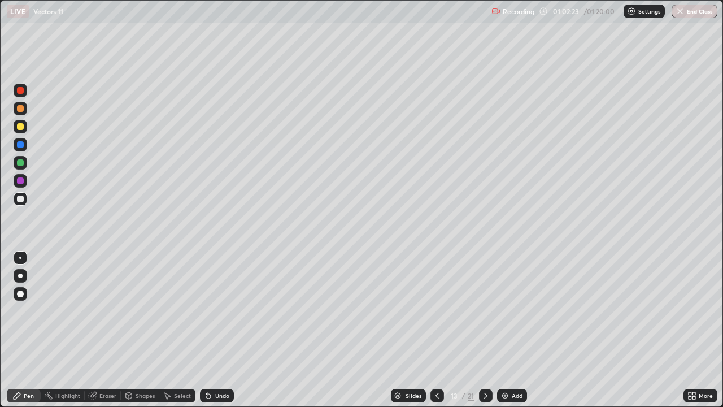
click at [221, 330] on div "Undo" at bounding box center [217, 396] width 34 height 14
click at [223, 330] on div "Undo" at bounding box center [217, 396] width 34 height 14
click at [229, 330] on div "Undo" at bounding box center [217, 396] width 34 height 14
click at [215, 330] on div "Undo" at bounding box center [222, 396] width 14 height 6
click at [224, 330] on div "Undo" at bounding box center [217, 396] width 34 height 14
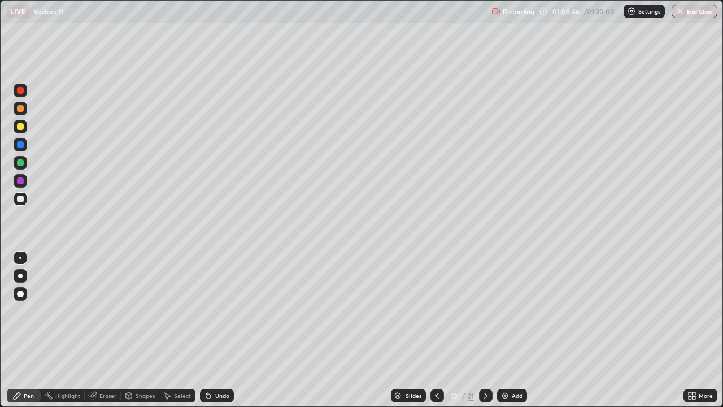
click at [224, 330] on div "Undo" at bounding box center [222, 396] width 14 height 6
click at [226, 330] on div "Undo" at bounding box center [222, 396] width 14 height 6
click at [224, 330] on div "Undo" at bounding box center [222, 396] width 14 height 6
click at [222, 330] on div "Undo" at bounding box center [222, 396] width 14 height 6
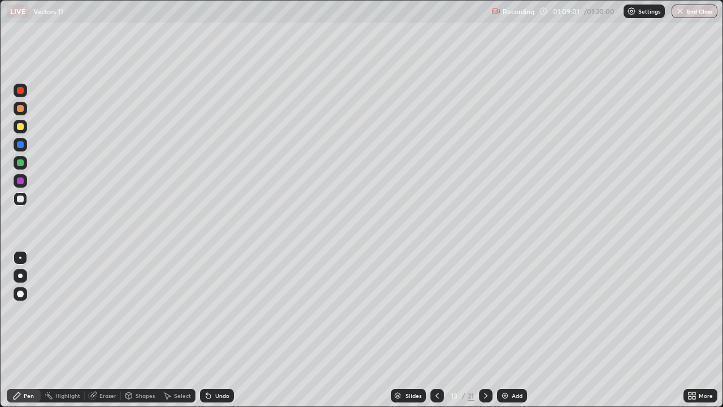
click at [222, 330] on div "Undo" at bounding box center [222, 396] width 14 height 6
click at [223, 330] on div "Undo" at bounding box center [222, 396] width 14 height 6
click at [216, 330] on div "Undo" at bounding box center [222, 396] width 14 height 6
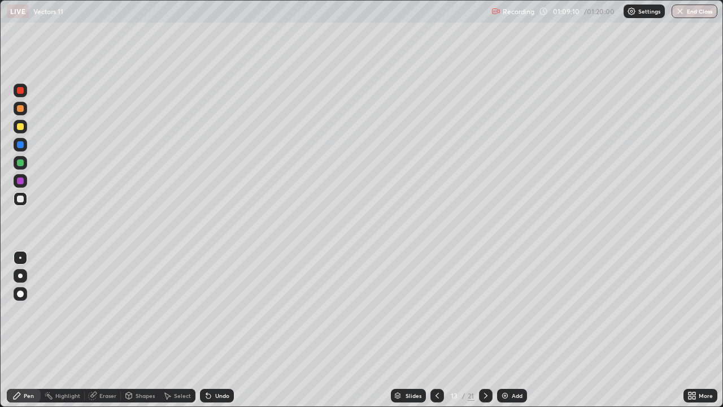
click at [215, 330] on div "Undo" at bounding box center [222, 396] width 14 height 6
click at [216, 330] on div "Undo" at bounding box center [222, 396] width 14 height 6
click at [230, 330] on div "Undo" at bounding box center [217, 396] width 34 height 14
click at [111, 330] on div "Eraser" at bounding box center [107, 396] width 17 height 6
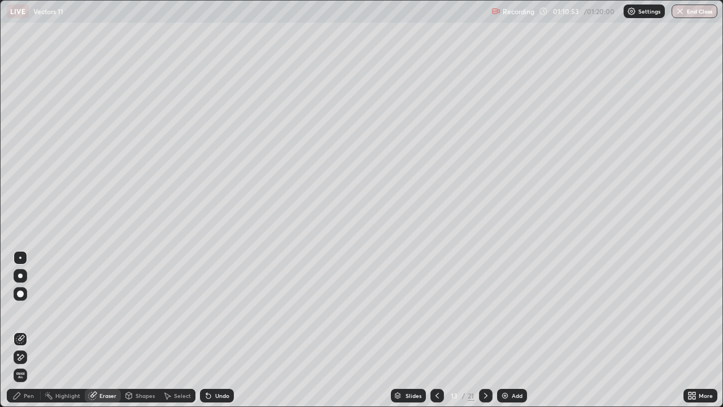
click at [28, 330] on div "Pen" at bounding box center [29, 396] width 10 height 6
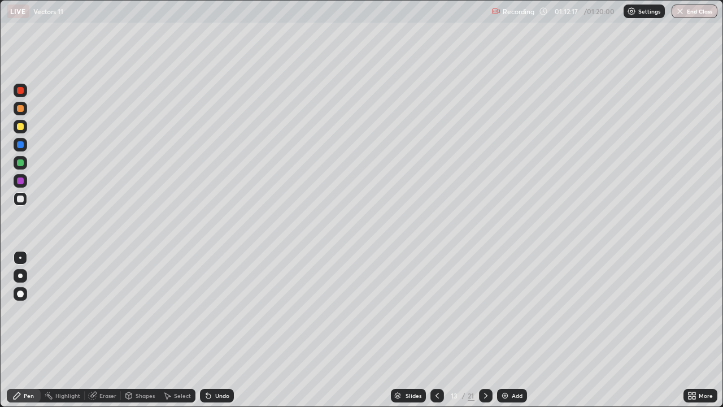
click at [98, 330] on div "Eraser" at bounding box center [103, 396] width 36 height 14
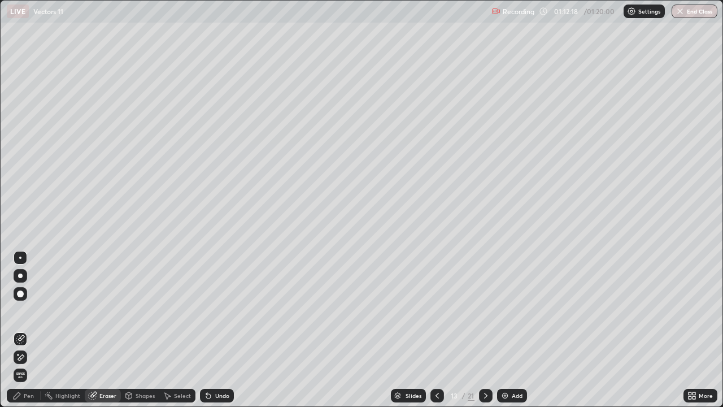
click at [19, 330] on icon at bounding box center [20, 339] width 9 height 9
click at [485, 330] on icon at bounding box center [485, 395] width 9 height 9
click at [32, 330] on div "Pen" at bounding box center [24, 396] width 34 height 14
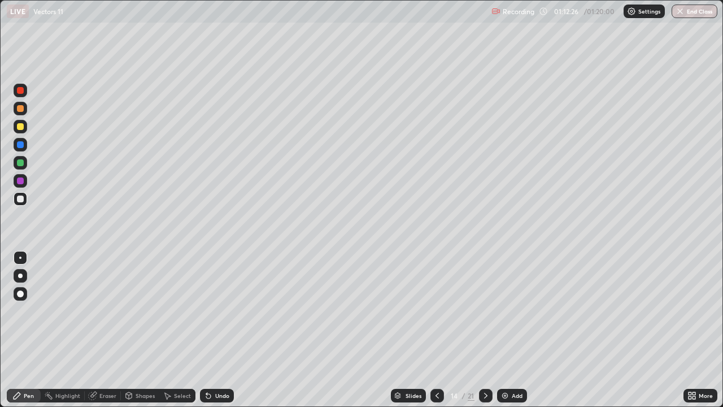
click at [20, 124] on div at bounding box center [20, 126] width 7 height 7
click at [216, 330] on div "Undo" at bounding box center [222, 396] width 14 height 6
click at [215, 330] on div "Undo" at bounding box center [222, 396] width 14 height 6
click at [212, 330] on div "Undo" at bounding box center [217, 396] width 34 height 14
click at [215, 330] on div "Undo" at bounding box center [217, 396] width 34 height 14
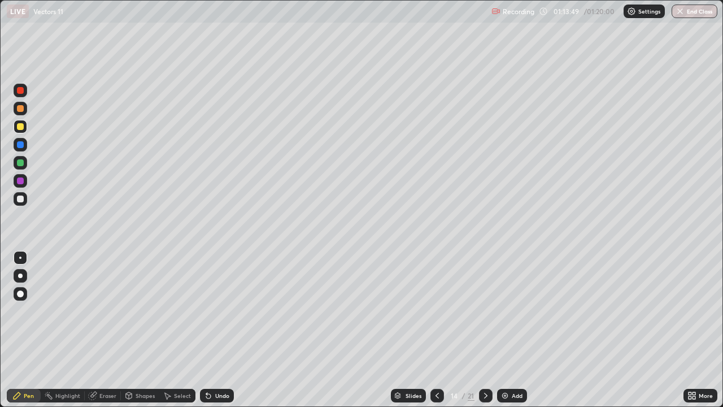
click at [220, 330] on div "Undo" at bounding box center [222, 396] width 14 height 6
click at [20, 163] on div at bounding box center [20, 162] width 7 height 7
click at [217, 330] on div "Undo" at bounding box center [222, 396] width 14 height 6
click at [219, 330] on div "Undo" at bounding box center [222, 396] width 14 height 6
click at [218, 330] on div "Undo" at bounding box center [222, 396] width 14 height 6
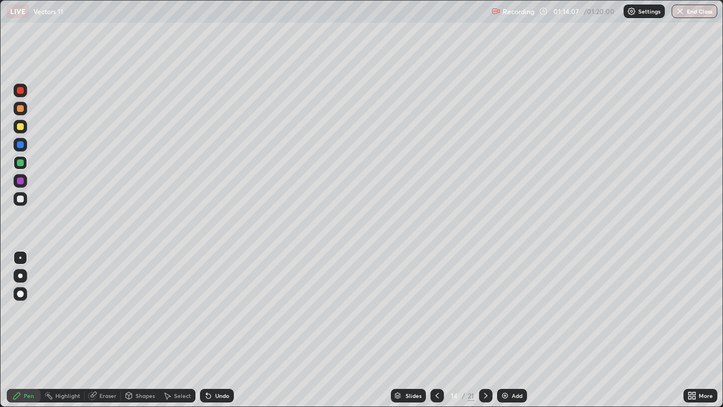
click at [216, 330] on div "Undo" at bounding box center [222, 396] width 14 height 6
click at [214, 330] on div "Undo" at bounding box center [217, 396] width 34 height 14
click at [215, 330] on div "Undo" at bounding box center [217, 396] width 34 height 14
click at [211, 330] on icon at bounding box center [208, 395] width 9 height 9
click at [223, 330] on div "Undo" at bounding box center [222, 396] width 14 height 6
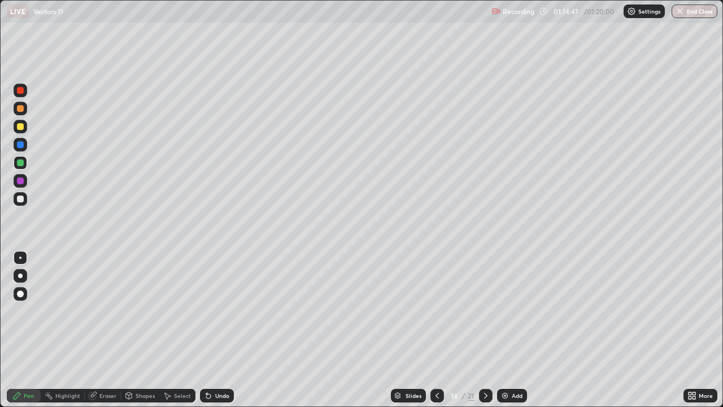
click at [21, 199] on div at bounding box center [20, 199] width 7 height 7
click at [701, 13] on button "End Class" at bounding box center [695, 12] width 45 height 14
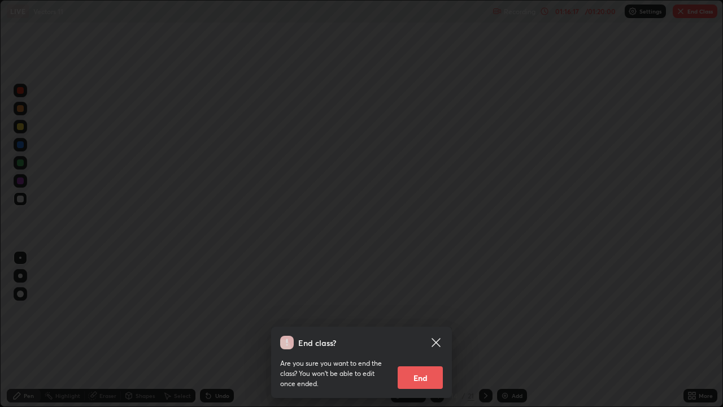
click at [430, 330] on button "End" at bounding box center [420, 377] width 45 height 23
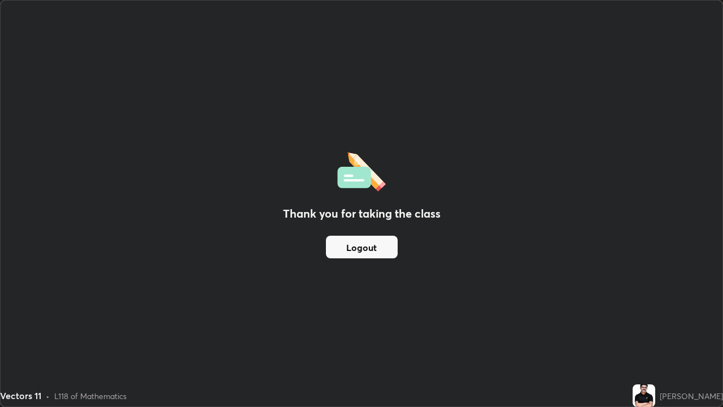
click at [377, 252] on button "Logout" at bounding box center [362, 247] width 72 height 23
